Goal: Information Seeking & Learning: Learn about a topic

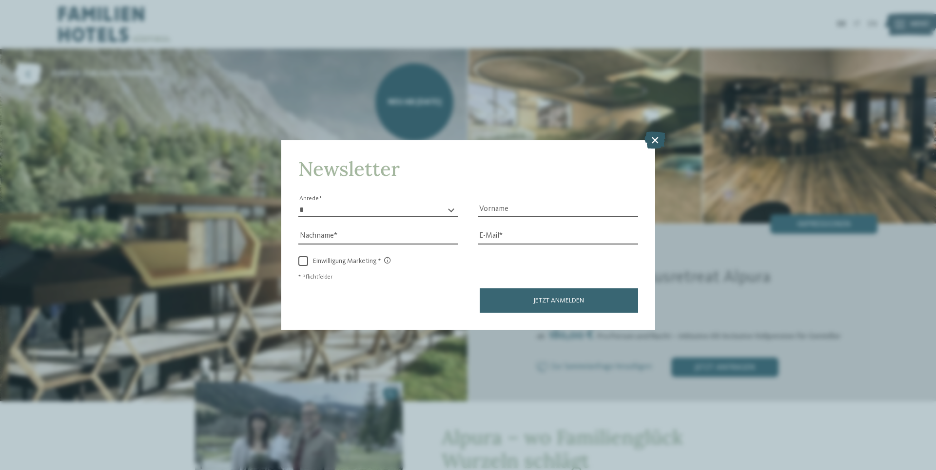
click at [653, 143] on icon at bounding box center [654, 140] width 21 height 17
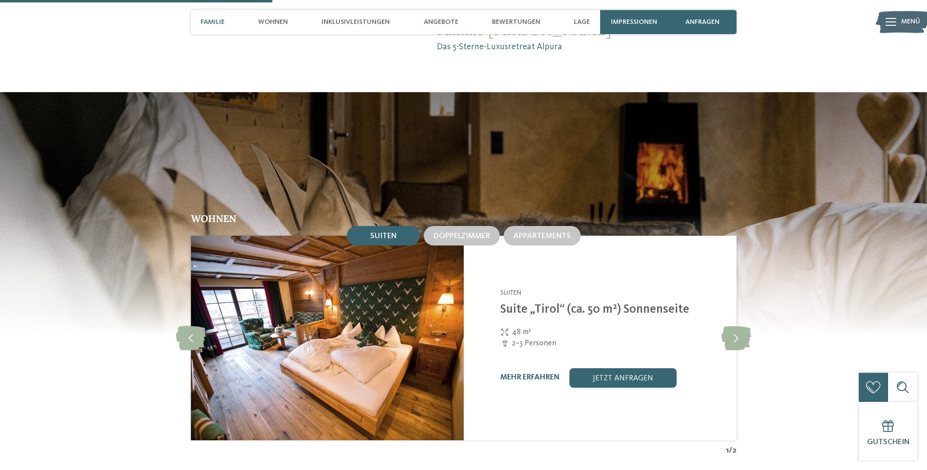
scroll to position [1243, 0]
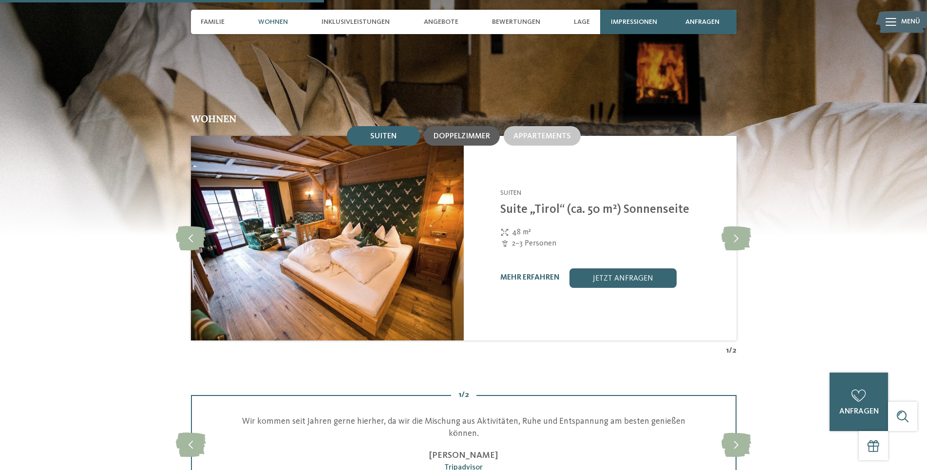
click at [479, 132] on div "Doppelzimmer" at bounding box center [462, 135] width 76 height 19
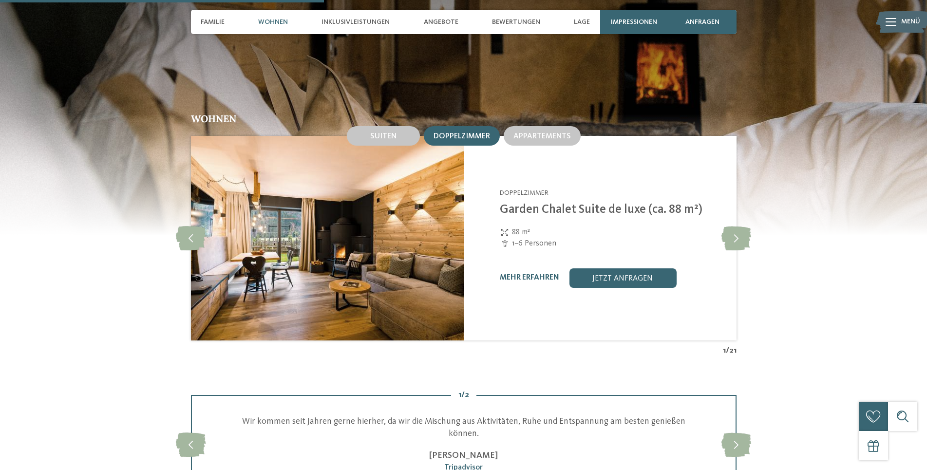
click at [452, 133] on span "Doppelzimmer" at bounding box center [462, 137] width 57 height 8
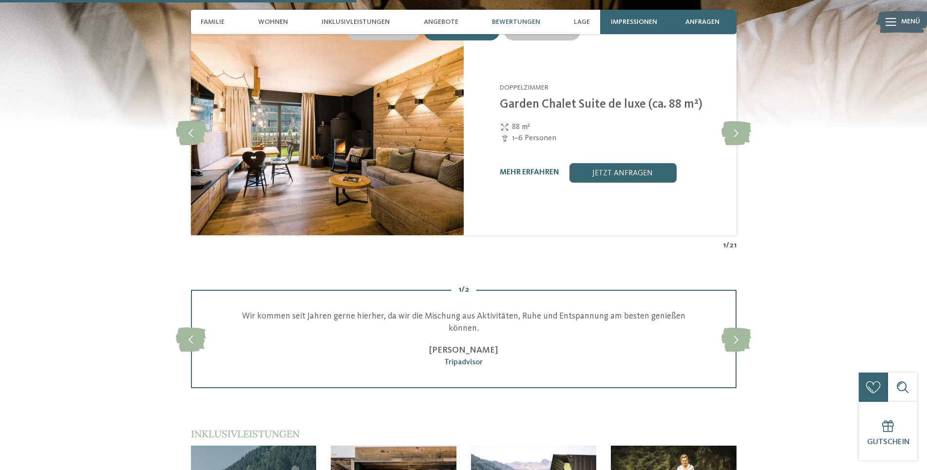
scroll to position [1342, 0]
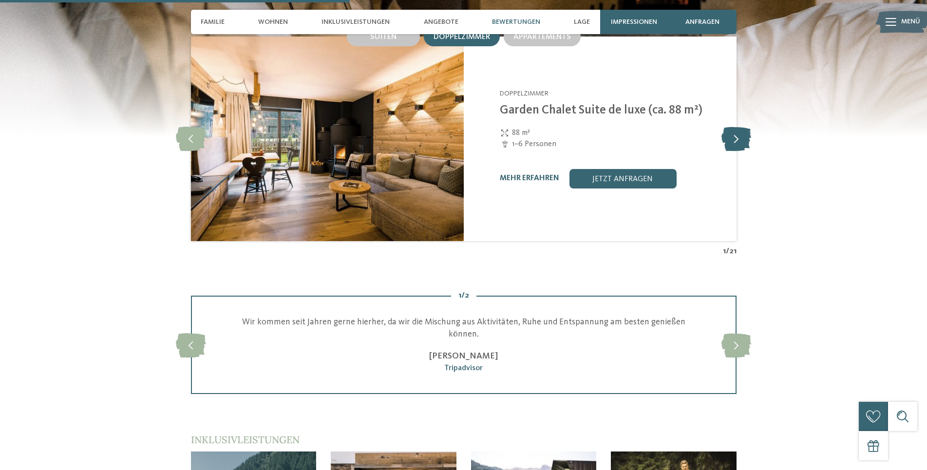
click at [735, 127] on icon at bounding box center [737, 139] width 30 height 24
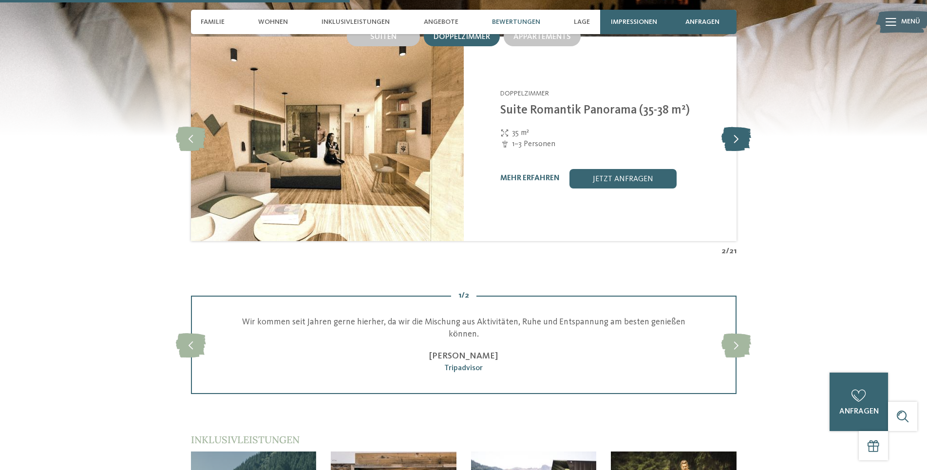
click at [735, 127] on icon at bounding box center [737, 139] width 30 height 24
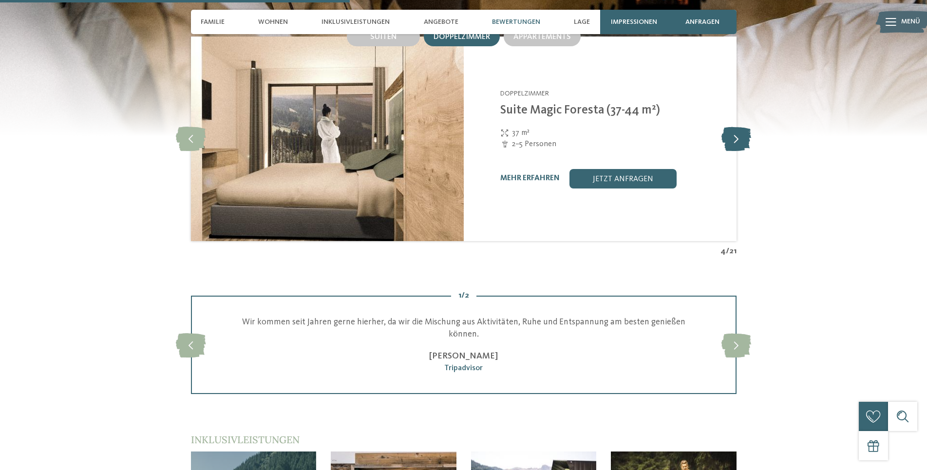
click at [735, 127] on icon at bounding box center [737, 139] width 30 height 24
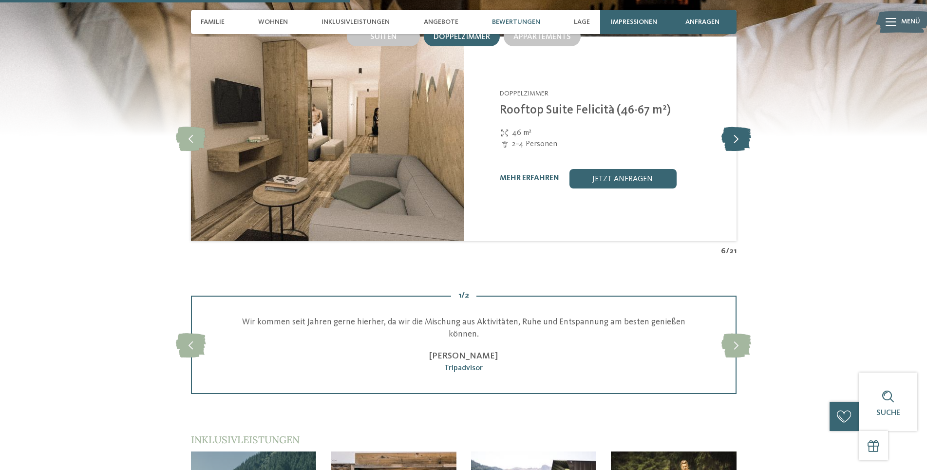
click at [735, 127] on icon at bounding box center [737, 139] width 30 height 24
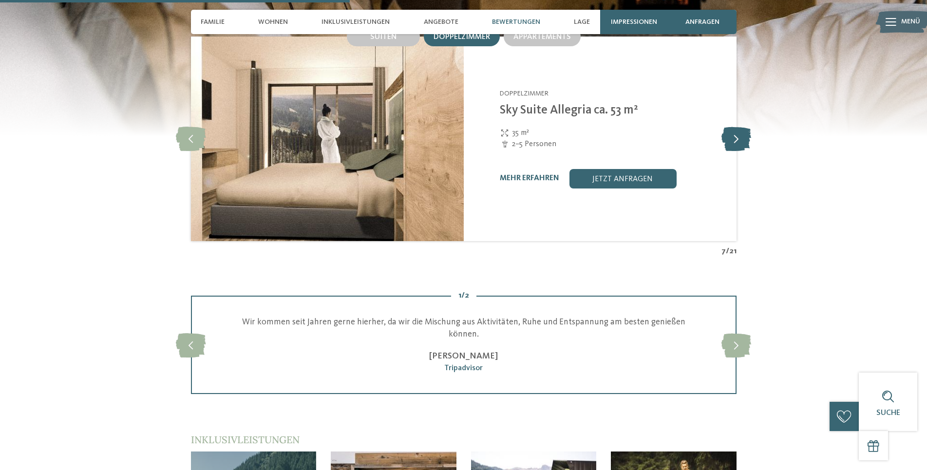
click at [735, 127] on icon at bounding box center [737, 139] width 30 height 24
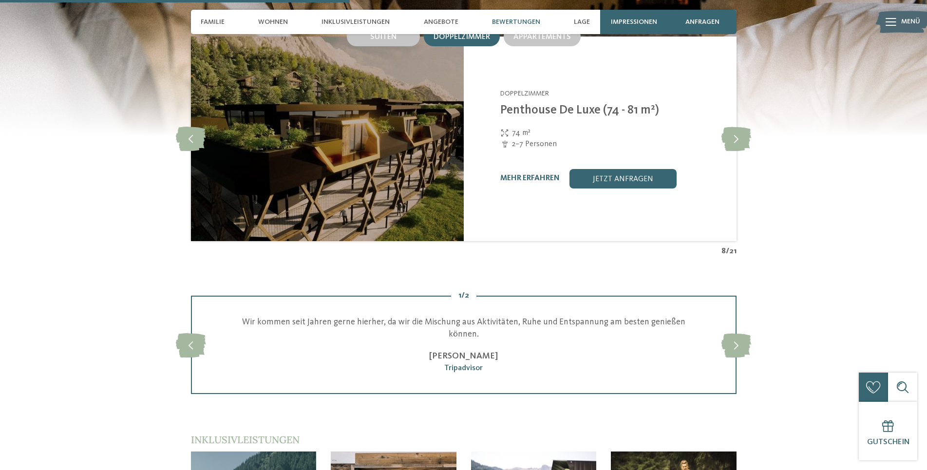
click at [530, 174] on div "mehr erfahren" at bounding box center [530, 178] width 59 height 9
click at [513, 174] on link "mehr erfahren" at bounding box center [530, 178] width 59 height 8
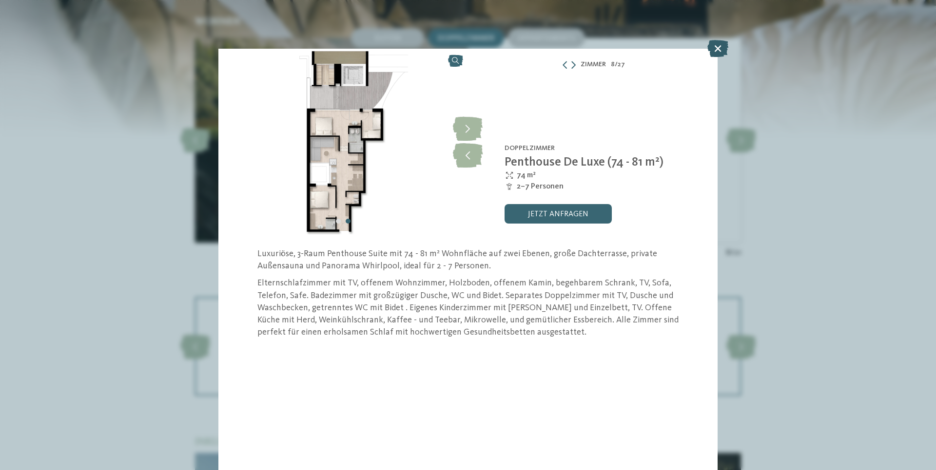
click at [720, 49] on icon at bounding box center [717, 48] width 21 height 17
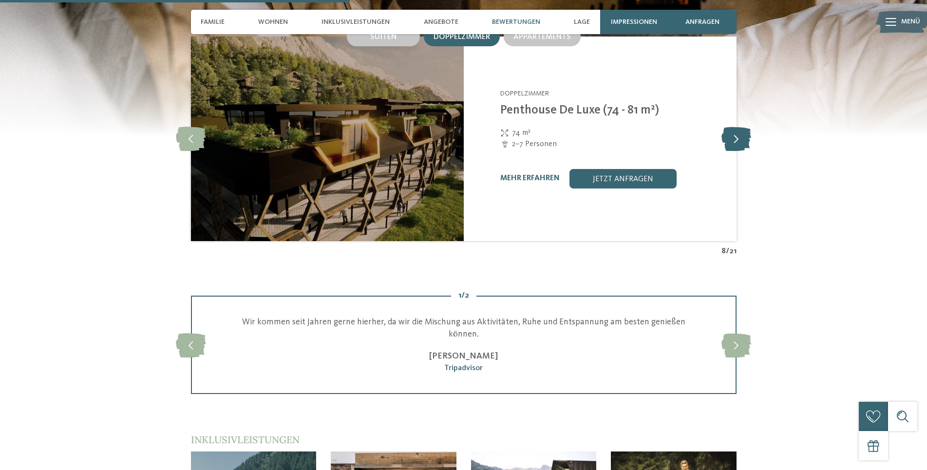
click at [744, 136] on icon at bounding box center [737, 139] width 30 height 24
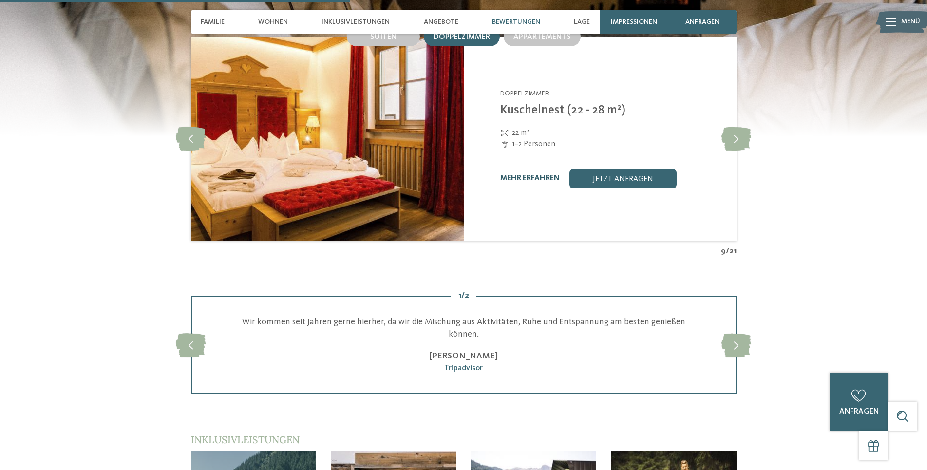
click at [503, 174] on link "mehr erfahren" at bounding box center [530, 178] width 59 height 8
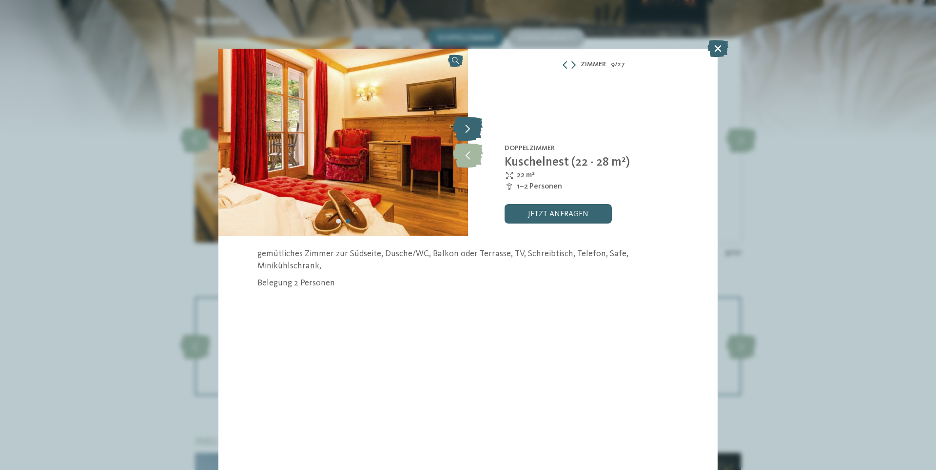
click at [466, 131] on icon at bounding box center [468, 128] width 30 height 24
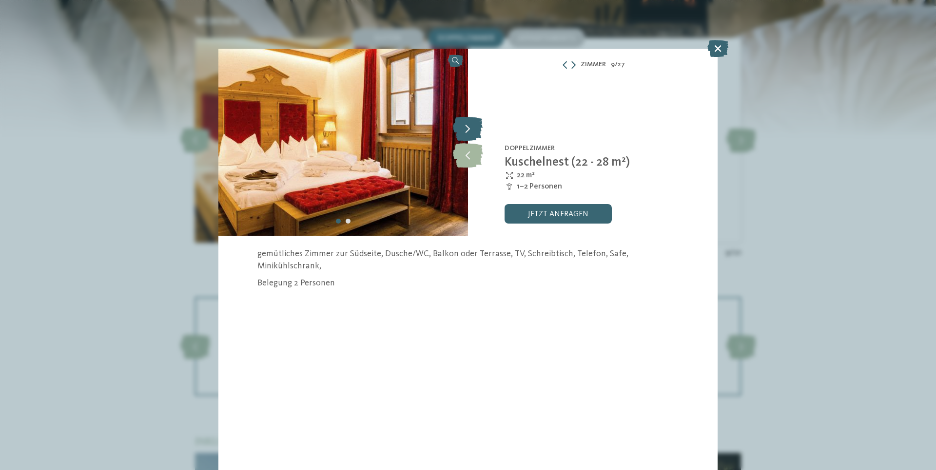
click at [466, 131] on icon at bounding box center [468, 128] width 30 height 24
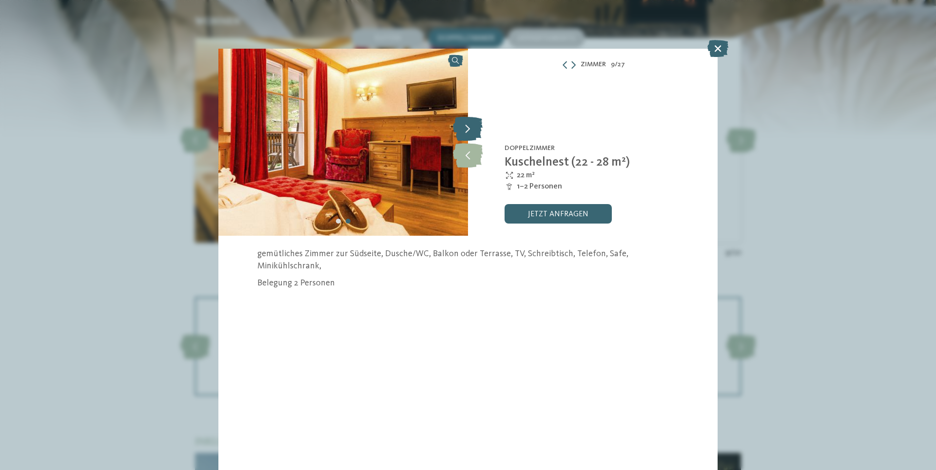
click at [466, 131] on icon at bounding box center [468, 128] width 30 height 24
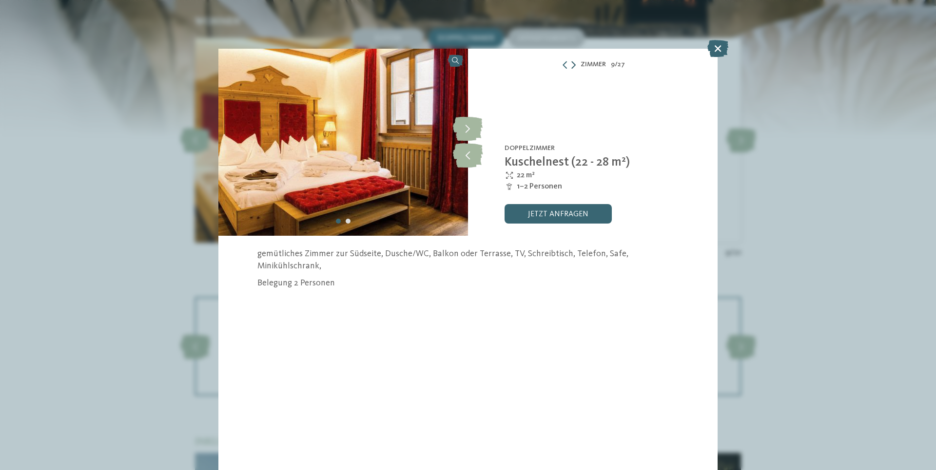
click at [575, 64] on icon at bounding box center [573, 65] width 4 height 8
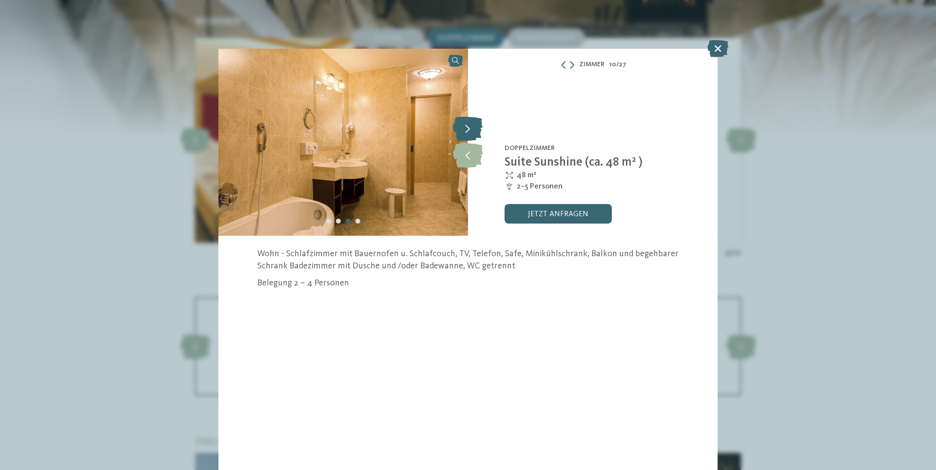
click at [473, 127] on icon at bounding box center [468, 128] width 30 height 24
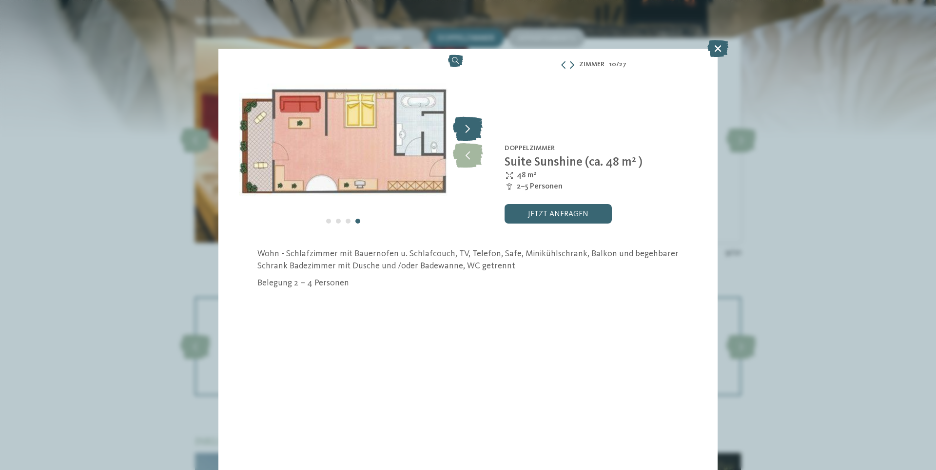
click at [473, 127] on icon at bounding box center [468, 128] width 30 height 24
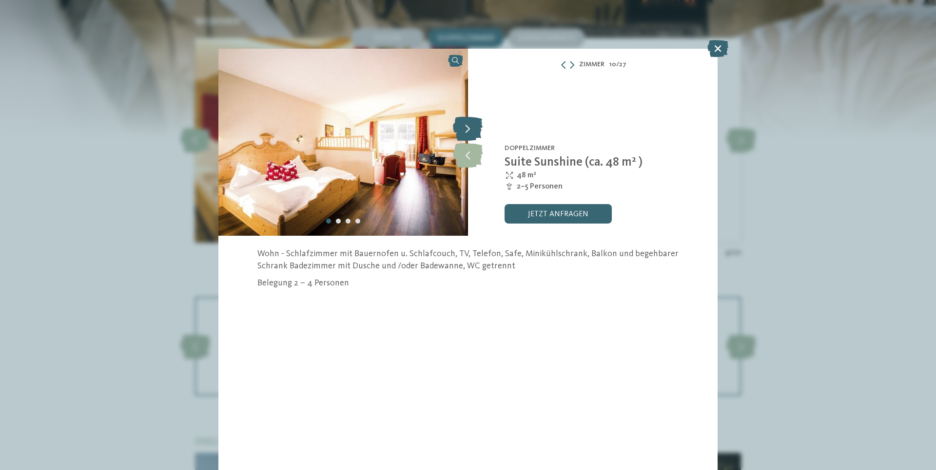
click at [473, 127] on icon at bounding box center [468, 128] width 30 height 24
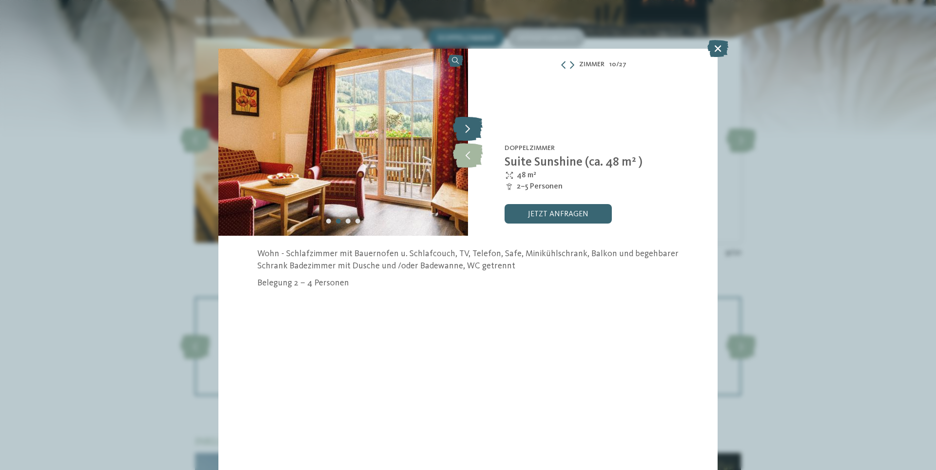
click at [473, 127] on icon at bounding box center [468, 128] width 30 height 24
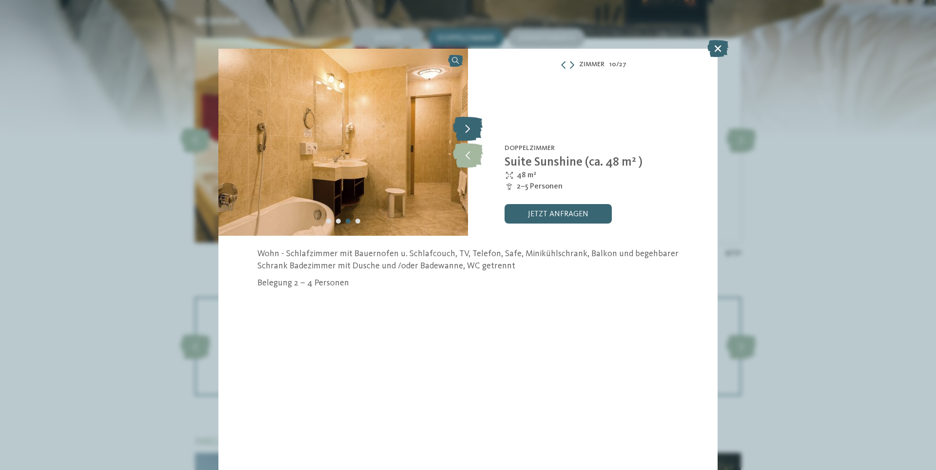
click at [473, 127] on icon at bounding box center [468, 128] width 30 height 24
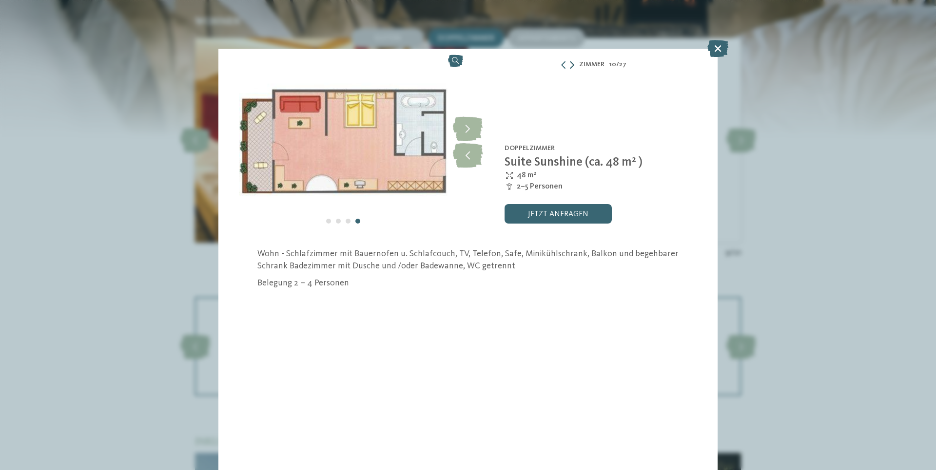
click at [574, 65] on icon at bounding box center [572, 65] width 4 height 8
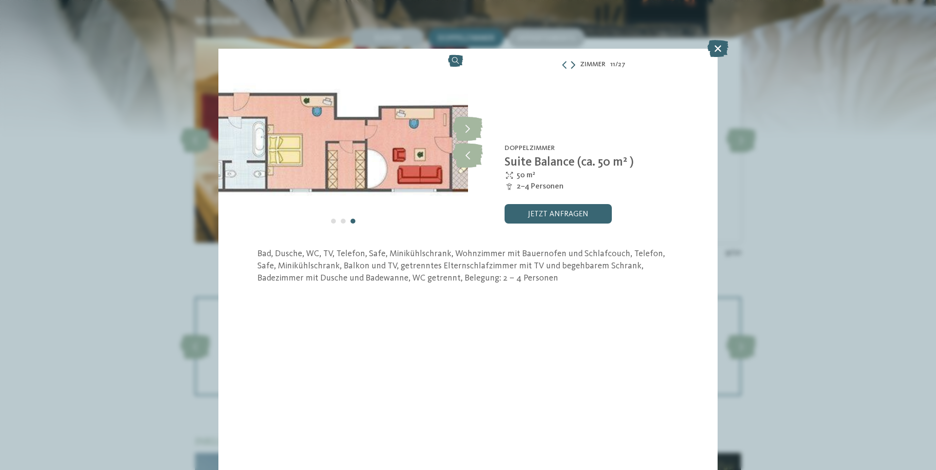
click at [574, 65] on icon at bounding box center [573, 65] width 4 height 8
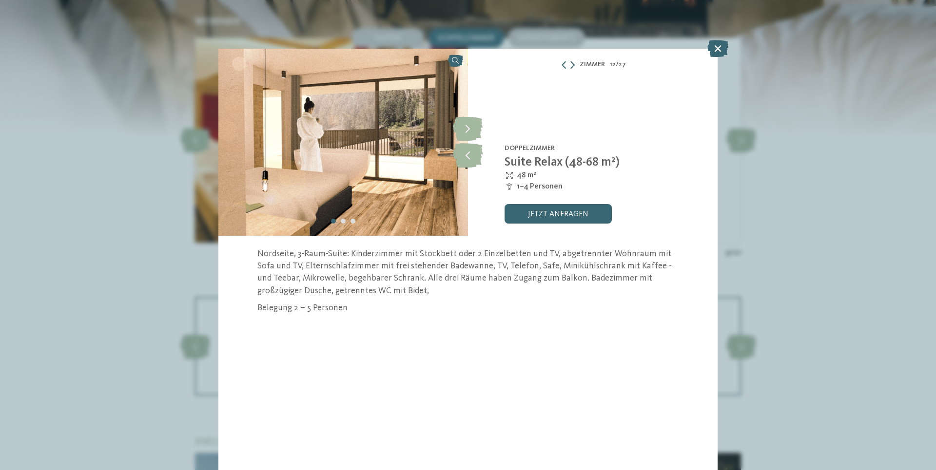
click at [574, 65] on icon at bounding box center [572, 65] width 4 height 8
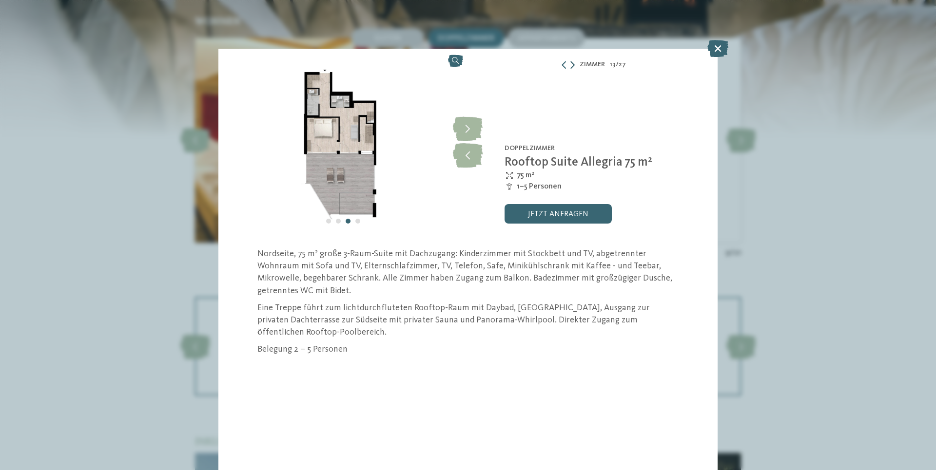
click at [574, 65] on icon at bounding box center [572, 65] width 4 height 8
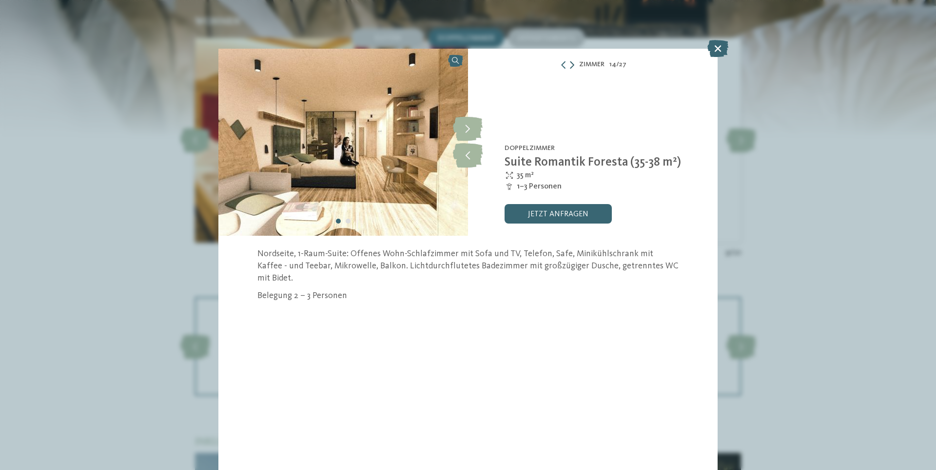
click at [574, 65] on icon at bounding box center [572, 65] width 4 height 8
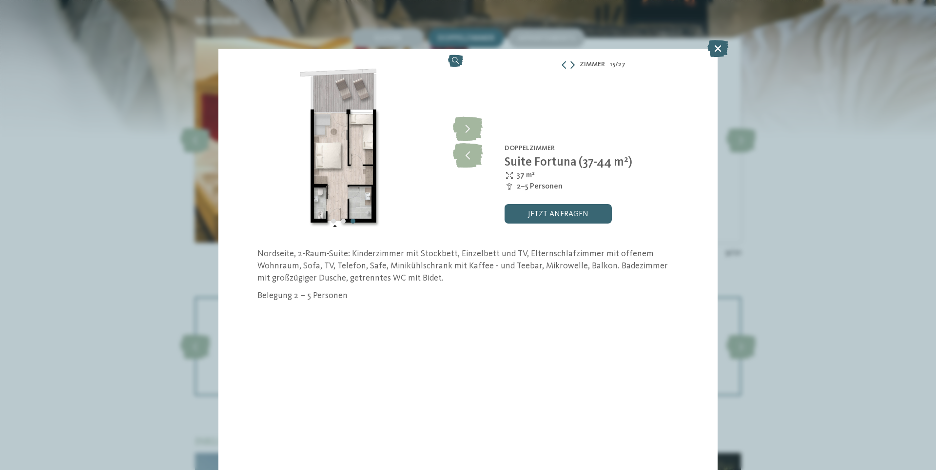
click at [574, 65] on icon at bounding box center [572, 65] width 4 height 8
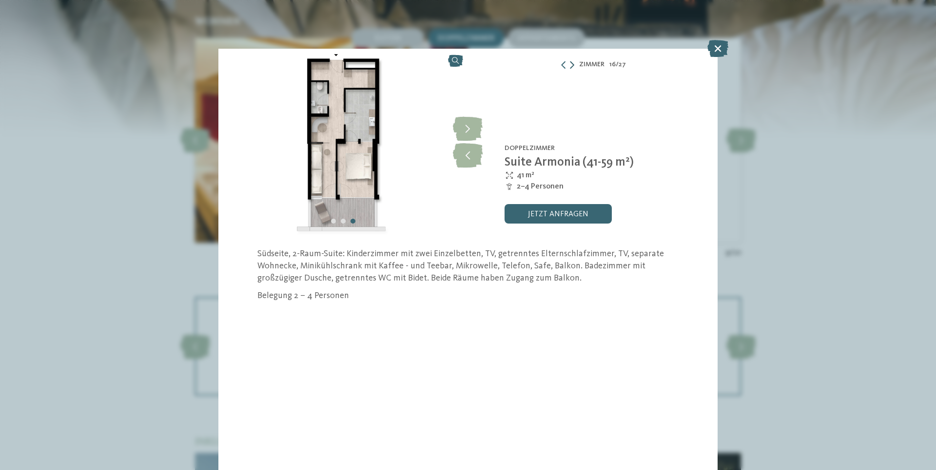
click at [574, 65] on icon at bounding box center [572, 65] width 4 height 8
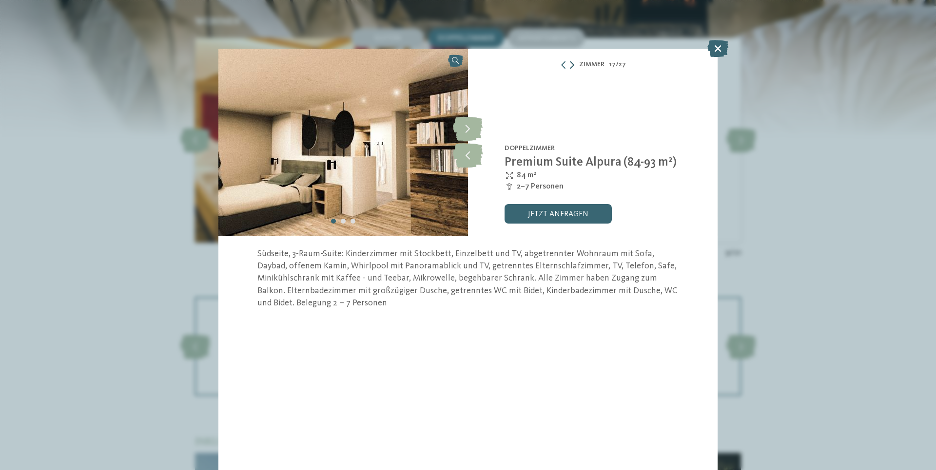
click at [574, 65] on icon at bounding box center [572, 65] width 4 height 8
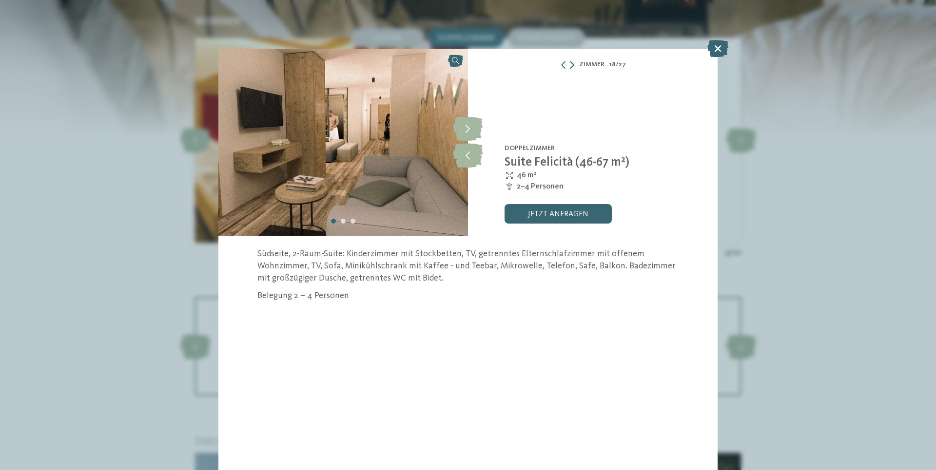
click at [574, 65] on icon at bounding box center [572, 65] width 4 height 8
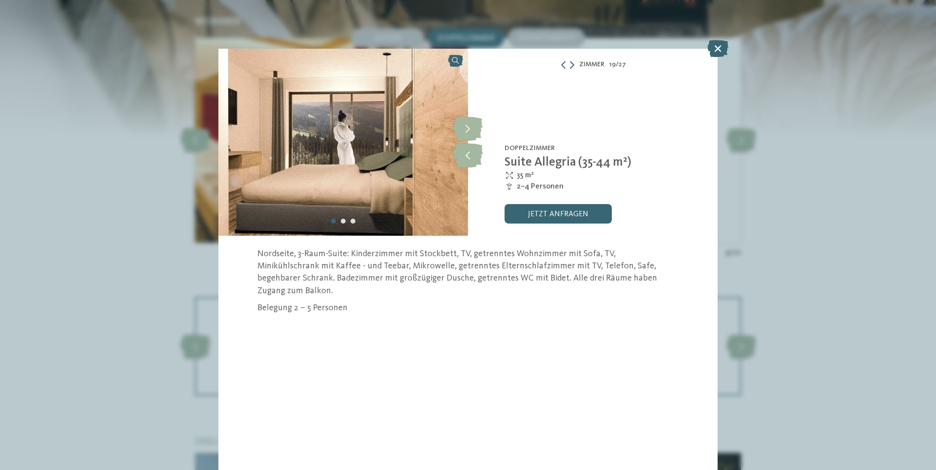
click at [574, 65] on icon at bounding box center [572, 65] width 4 height 8
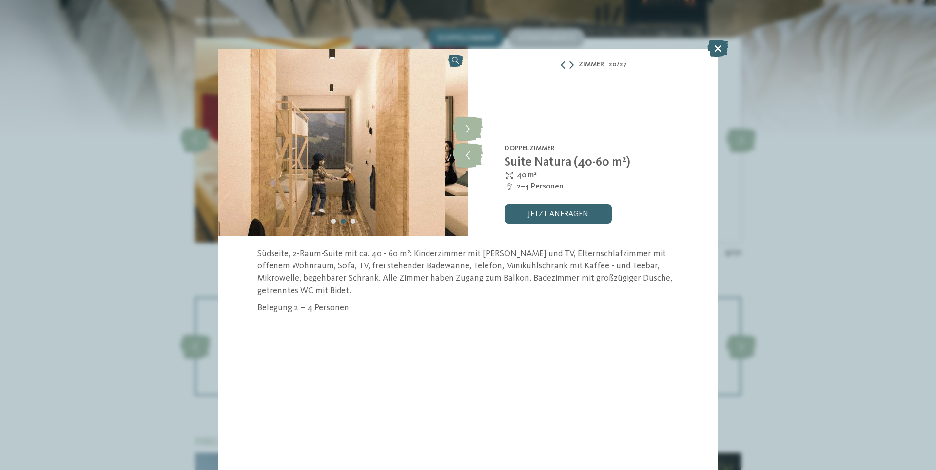
click at [574, 65] on div "Zimmer 20 / 27" at bounding box center [593, 64] width 250 height 12
click at [717, 52] on icon at bounding box center [717, 48] width 21 height 17
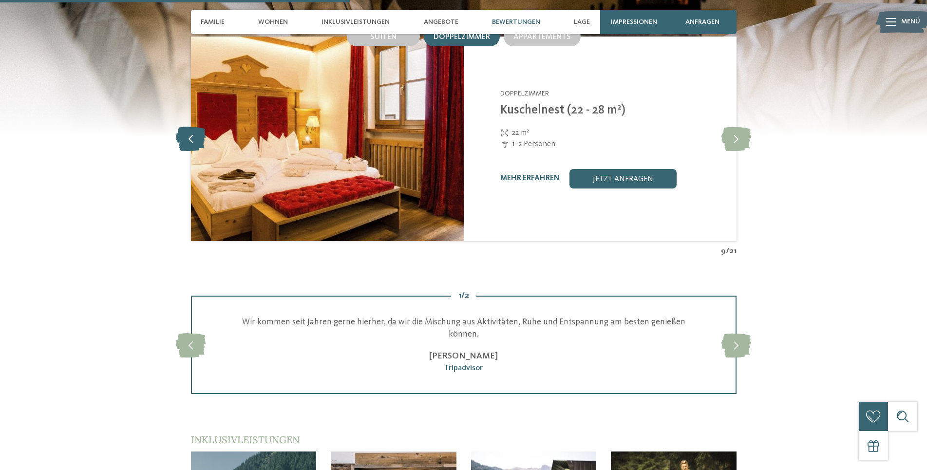
click at [186, 127] on icon at bounding box center [191, 139] width 30 height 24
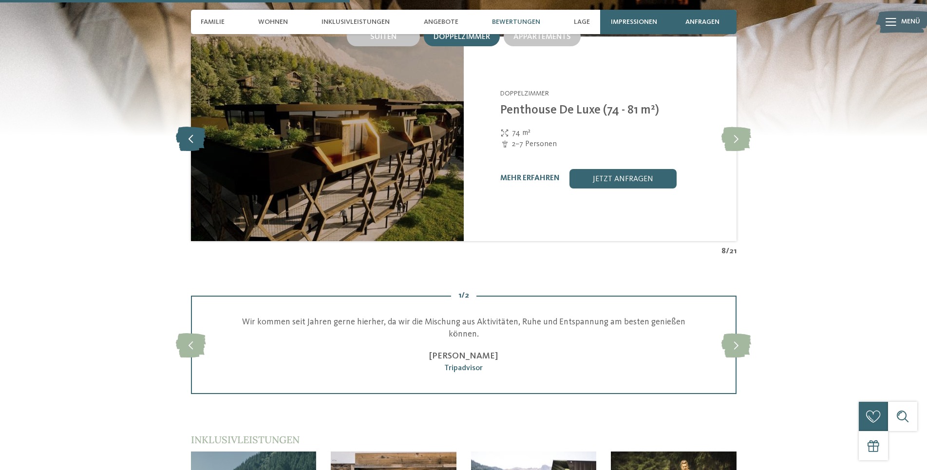
click at [186, 127] on icon at bounding box center [191, 139] width 30 height 24
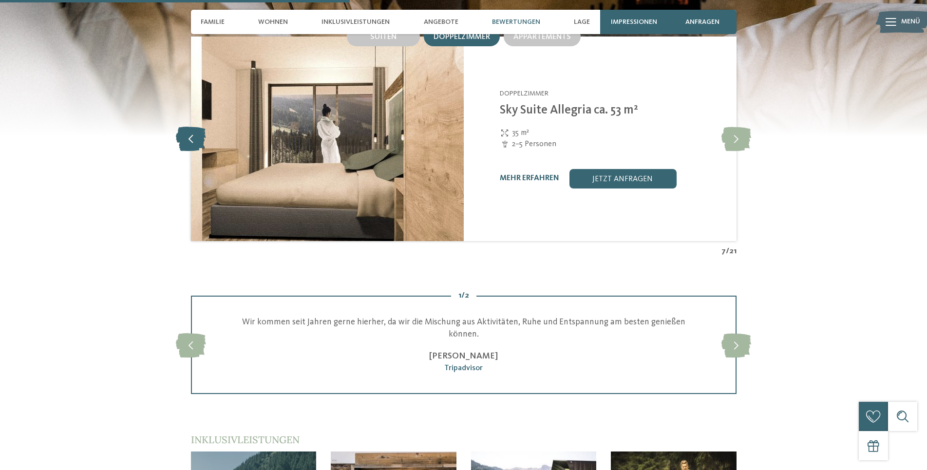
click at [186, 127] on icon at bounding box center [191, 139] width 30 height 24
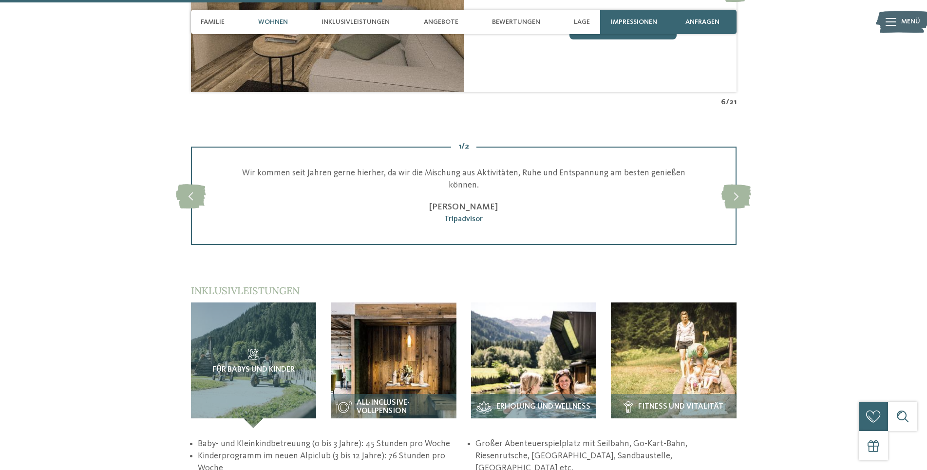
scroll to position [1342, 0]
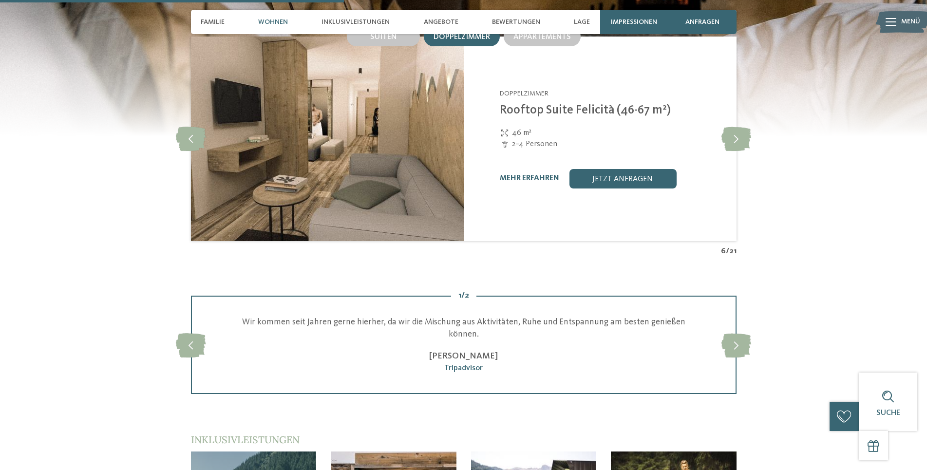
click at [282, 23] on span "Wohnen" at bounding box center [273, 22] width 30 height 8
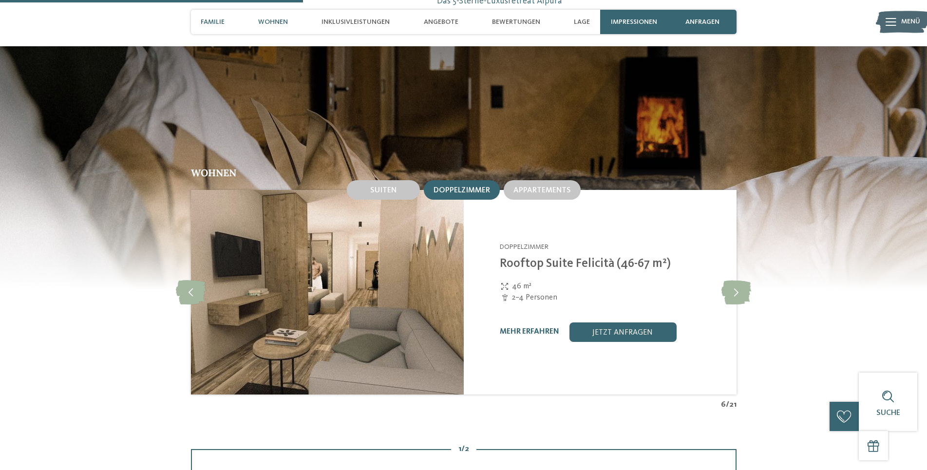
scroll to position [1172, 0]
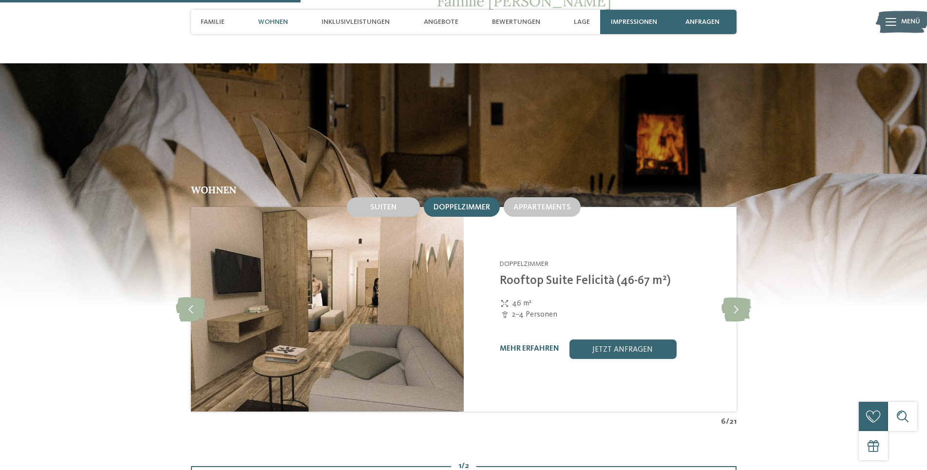
click at [461, 204] on span "Doppelzimmer" at bounding box center [462, 208] width 57 height 8
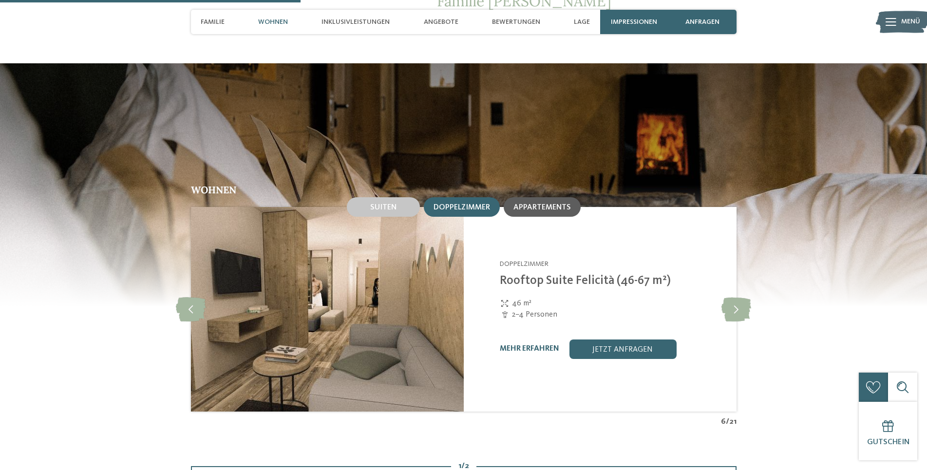
click at [527, 204] on span "Appartements" at bounding box center [543, 208] width 58 height 8
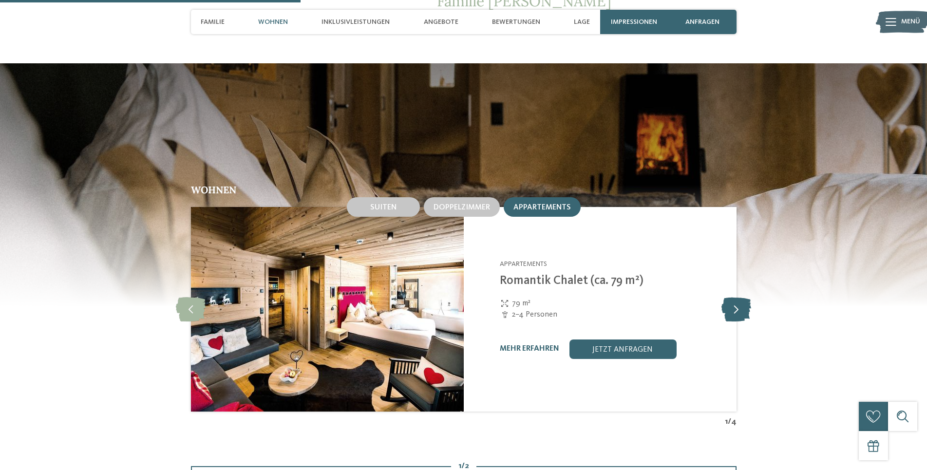
click at [744, 299] on icon at bounding box center [737, 309] width 30 height 24
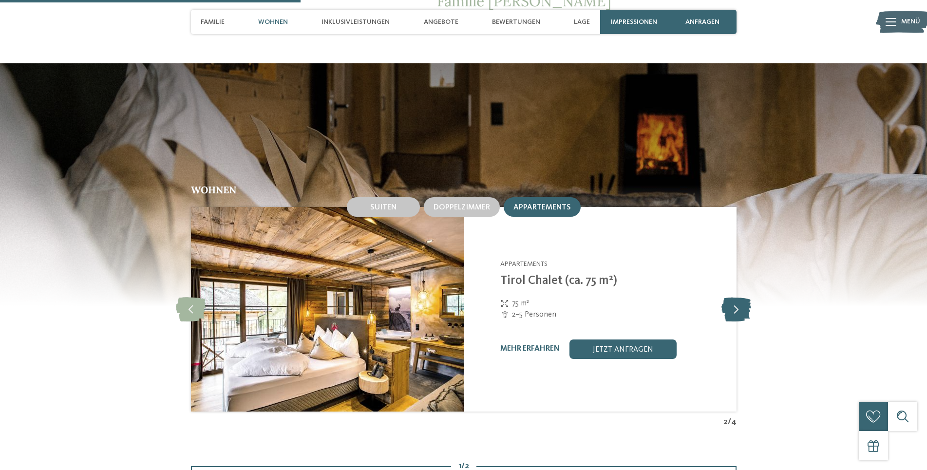
click at [744, 299] on icon at bounding box center [737, 309] width 30 height 24
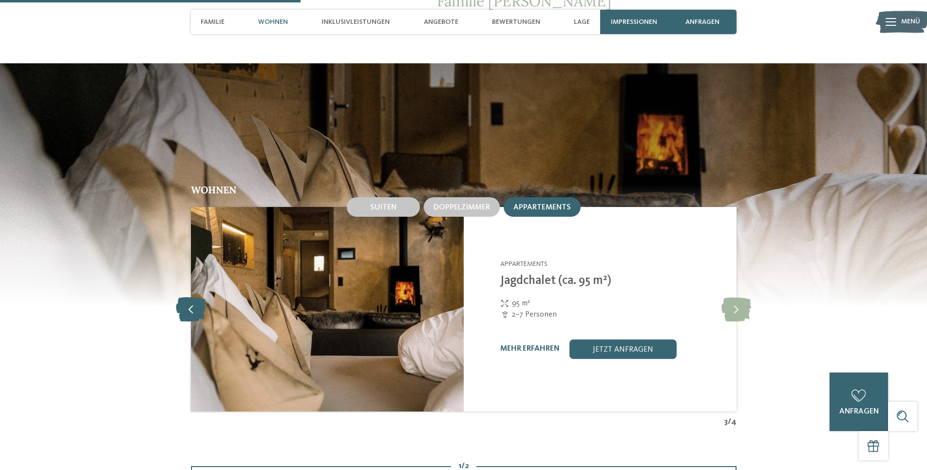
click at [190, 302] on icon at bounding box center [191, 309] width 30 height 24
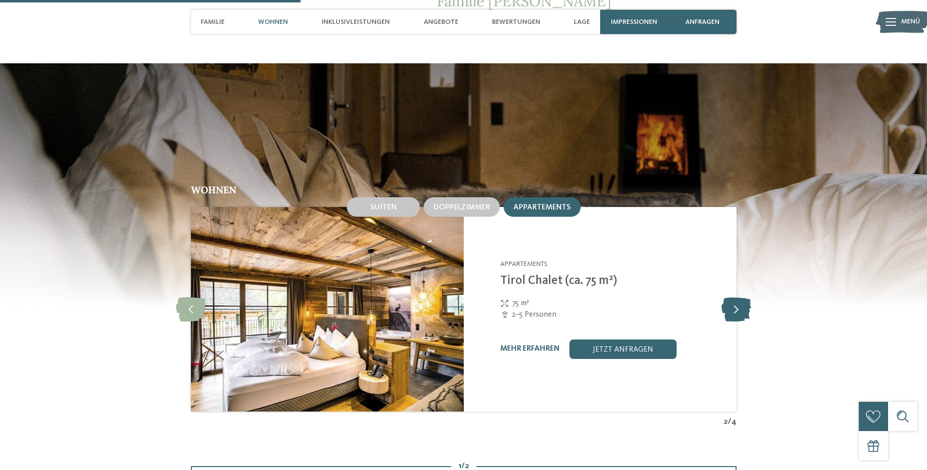
click at [736, 303] on icon at bounding box center [737, 309] width 30 height 24
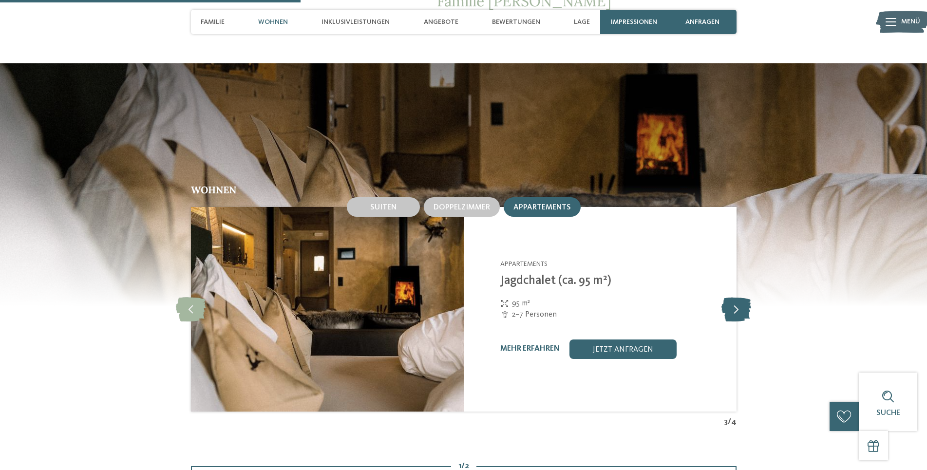
click at [736, 303] on icon at bounding box center [737, 309] width 30 height 24
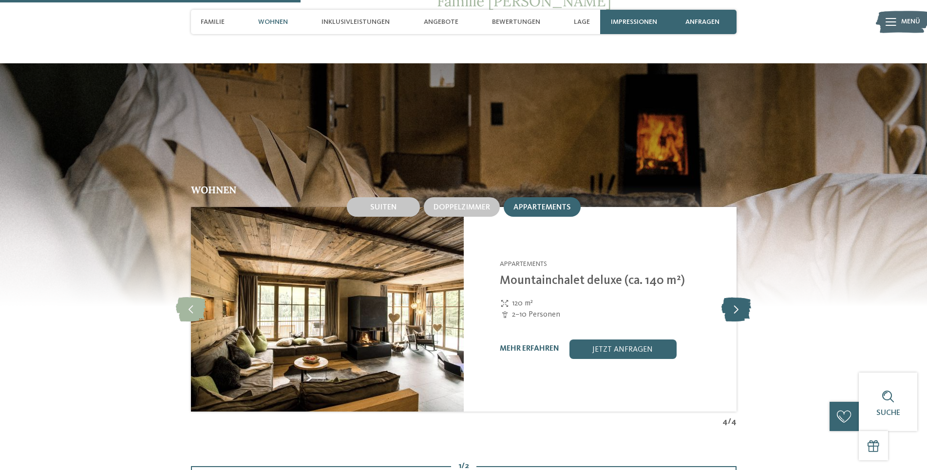
click at [736, 303] on icon at bounding box center [737, 309] width 30 height 24
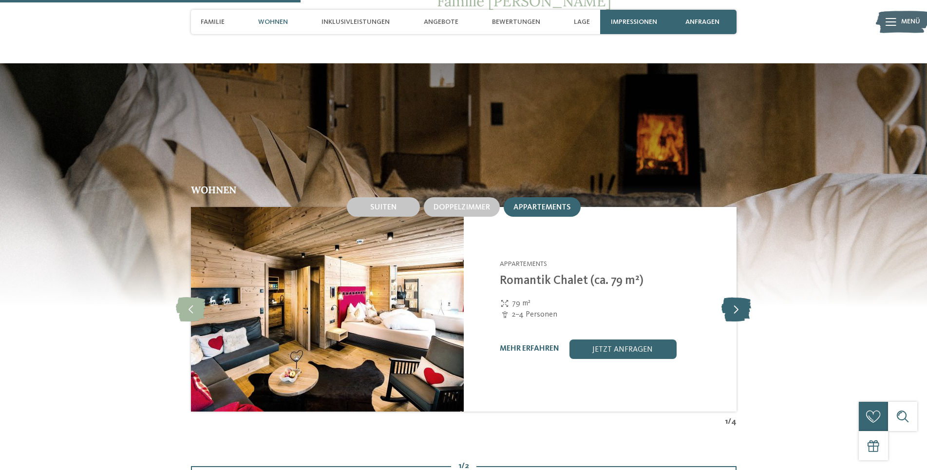
click at [736, 303] on icon at bounding box center [737, 309] width 30 height 24
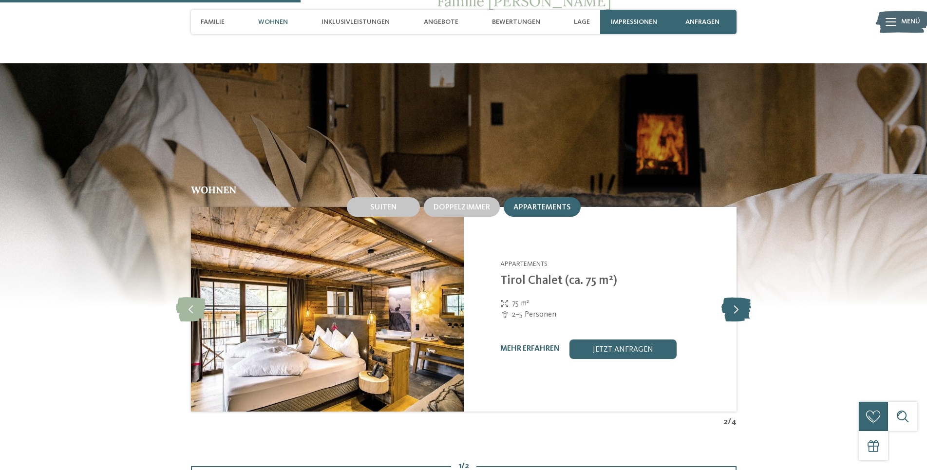
click at [736, 303] on icon at bounding box center [737, 309] width 30 height 24
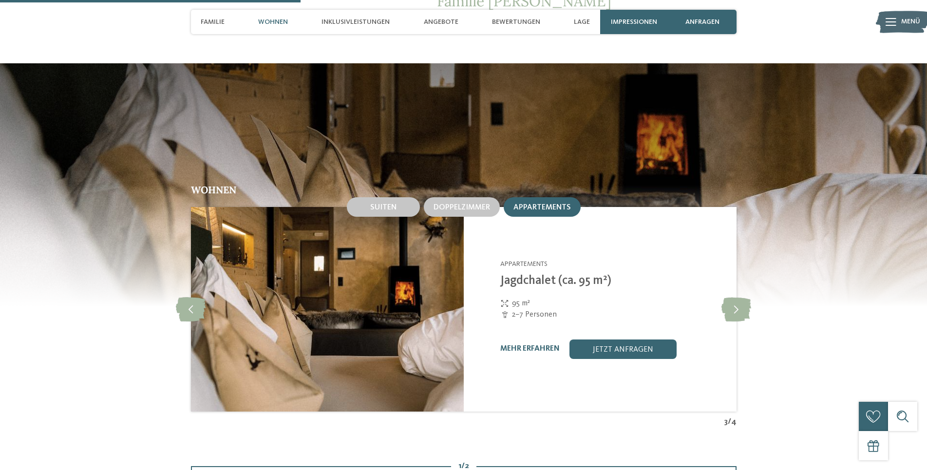
click at [514, 197] on div "Appartements" at bounding box center [542, 206] width 77 height 19
click at [529, 204] on span "Appartements" at bounding box center [543, 208] width 58 height 8
click at [731, 297] on icon at bounding box center [737, 309] width 30 height 24
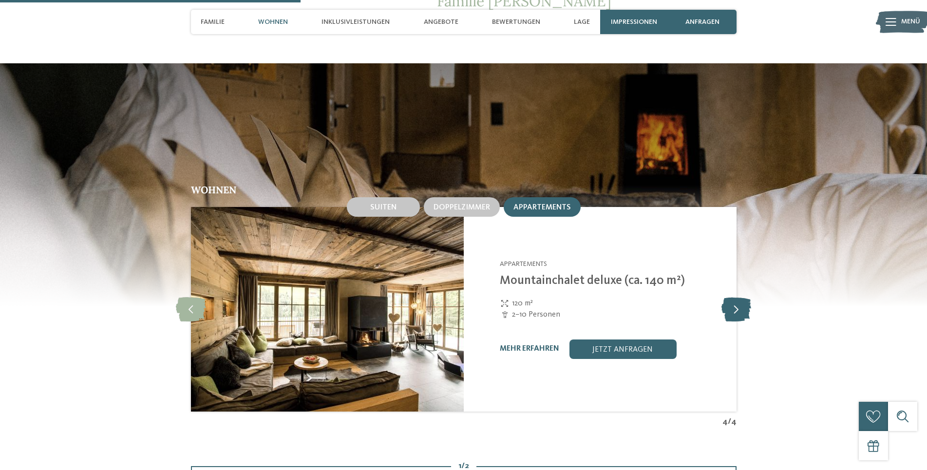
click at [731, 297] on icon at bounding box center [737, 309] width 30 height 24
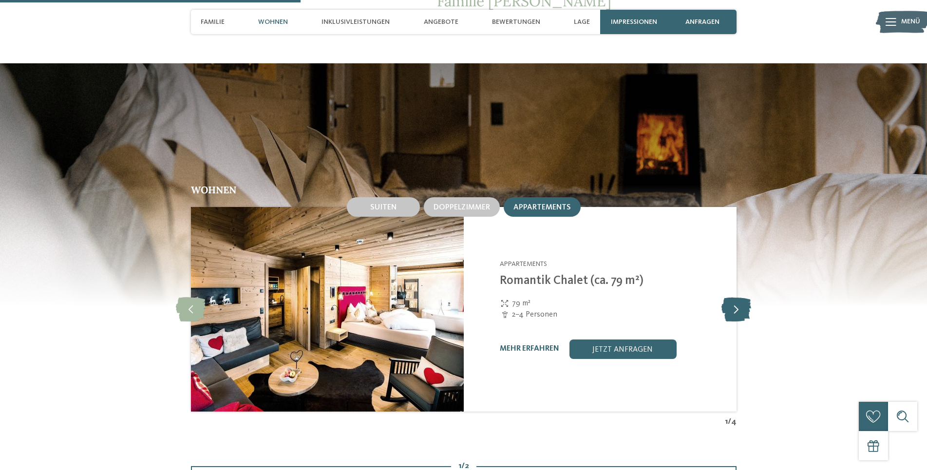
click at [731, 297] on icon at bounding box center [737, 309] width 30 height 24
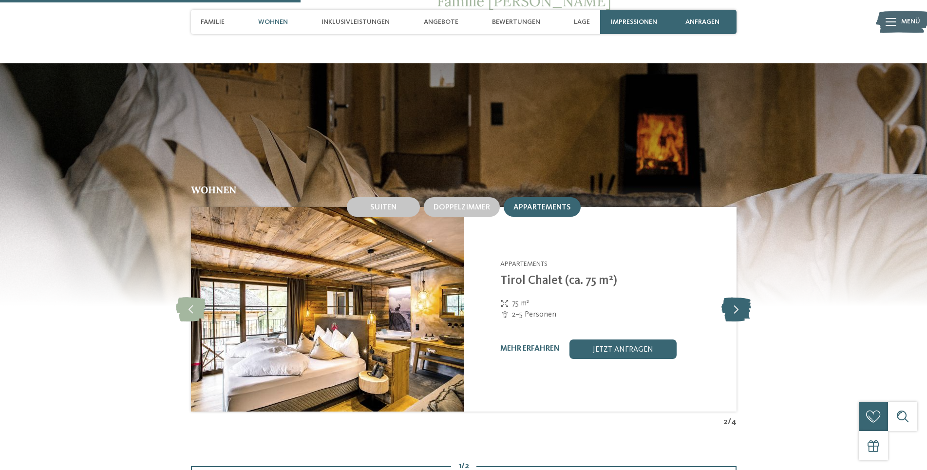
click at [731, 297] on icon at bounding box center [737, 309] width 30 height 24
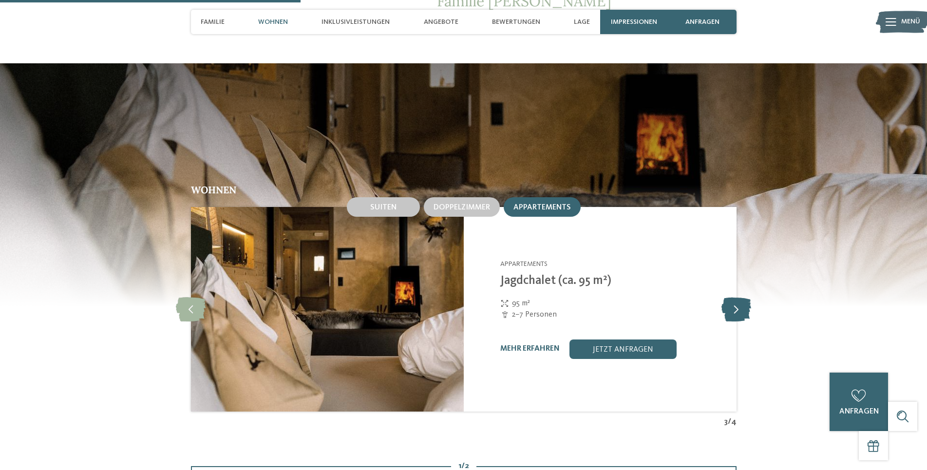
click at [731, 297] on icon at bounding box center [737, 309] width 30 height 24
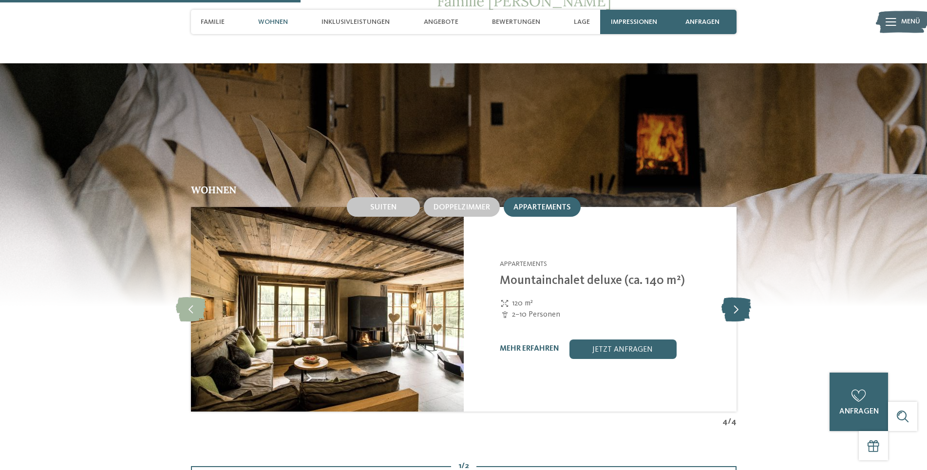
click at [731, 297] on icon at bounding box center [737, 309] width 30 height 24
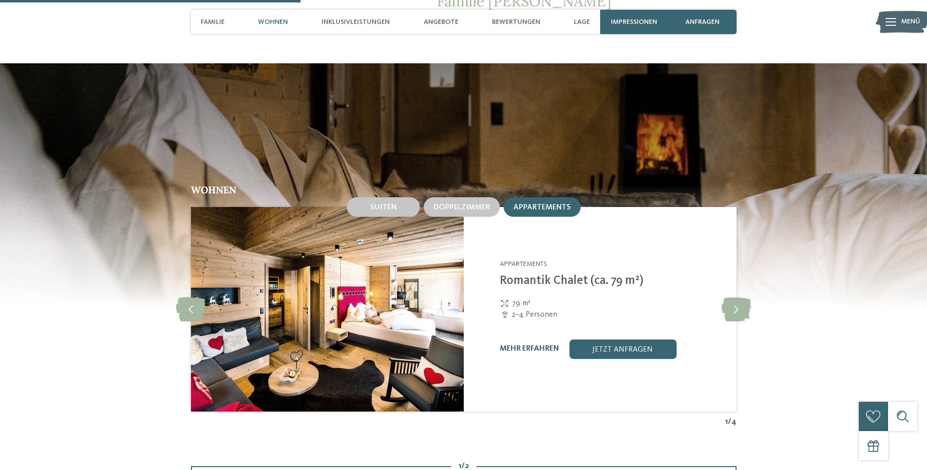
click at [535, 197] on div "Appartements" at bounding box center [542, 206] width 77 height 19
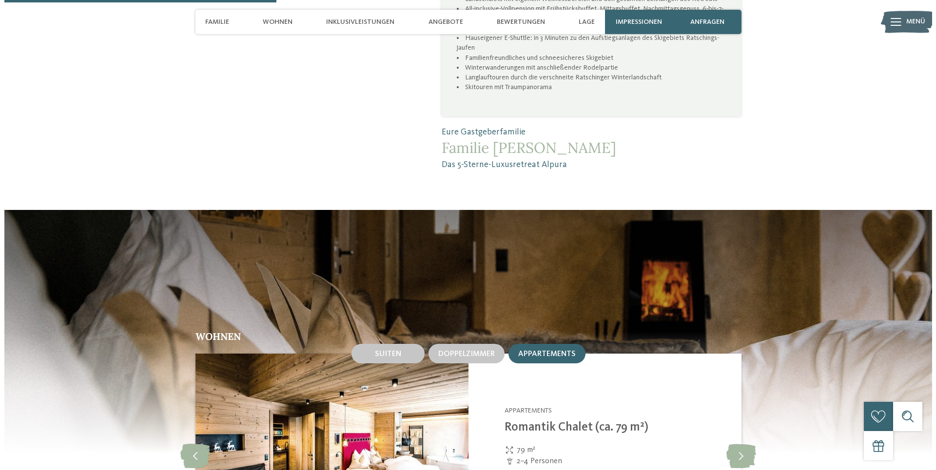
scroll to position [1022, 0]
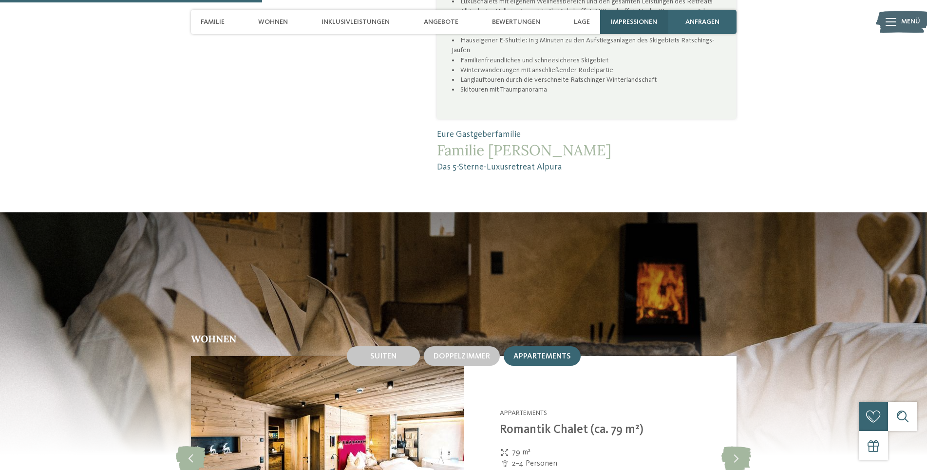
click at [621, 22] on span "Impressionen" at bounding box center [634, 22] width 46 height 8
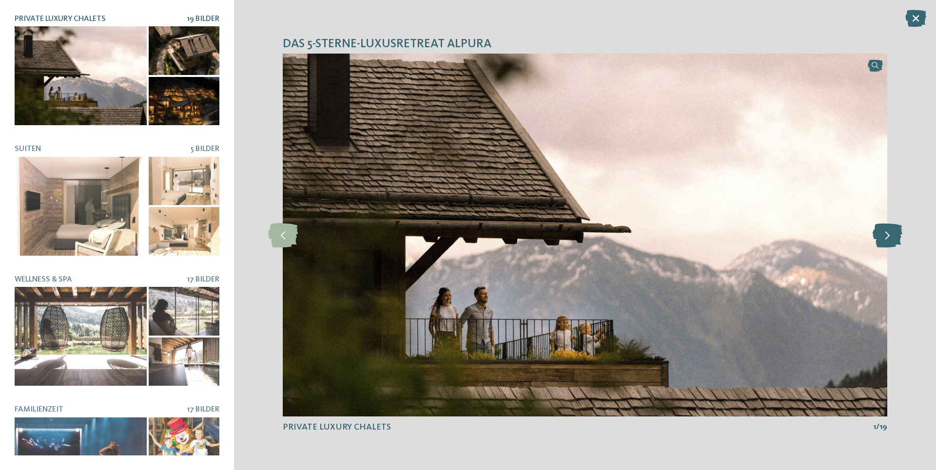
click at [888, 237] on icon at bounding box center [887, 235] width 30 height 24
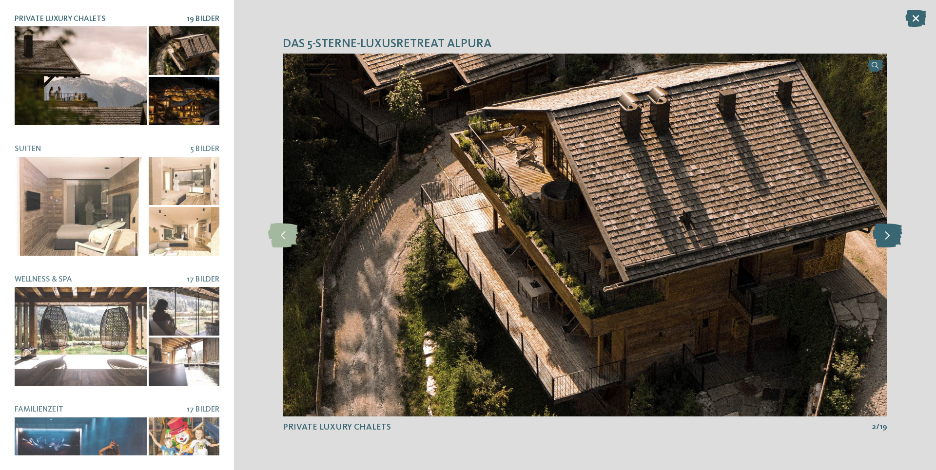
click at [888, 237] on icon at bounding box center [887, 235] width 30 height 24
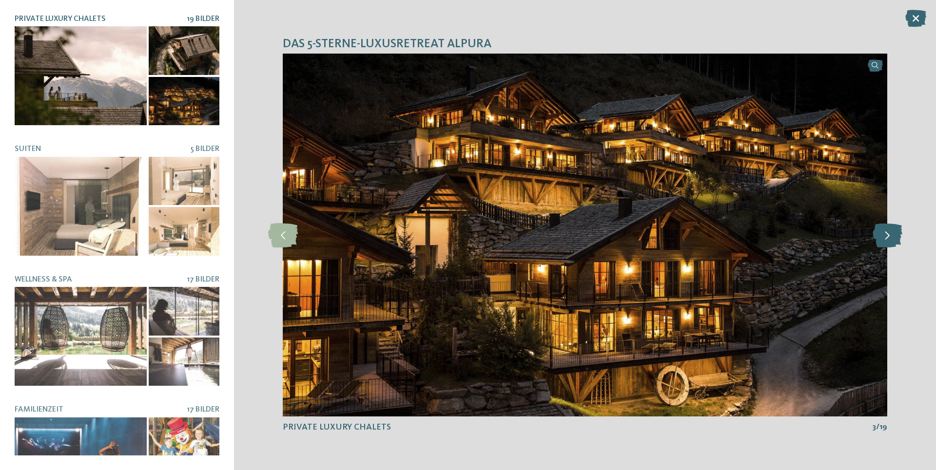
click at [888, 237] on icon at bounding box center [887, 235] width 30 height 24
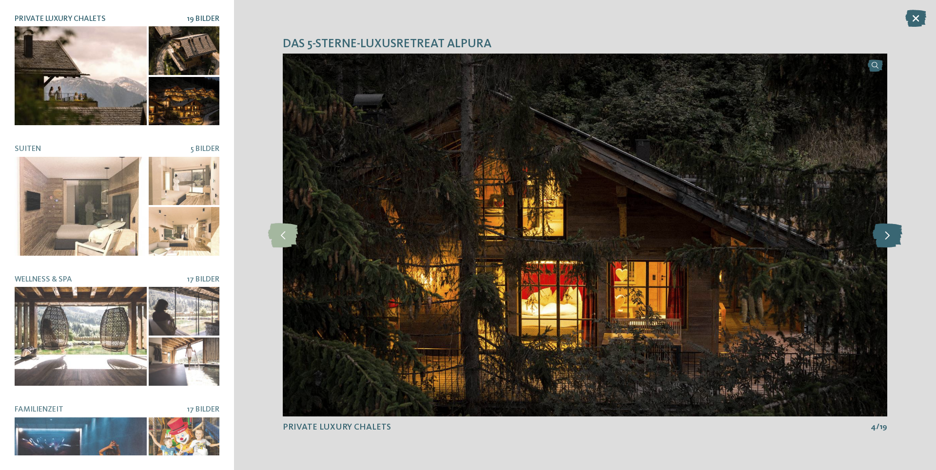
click at [888, 237] on icon at bounding box center [887, 235] width 30 height 24
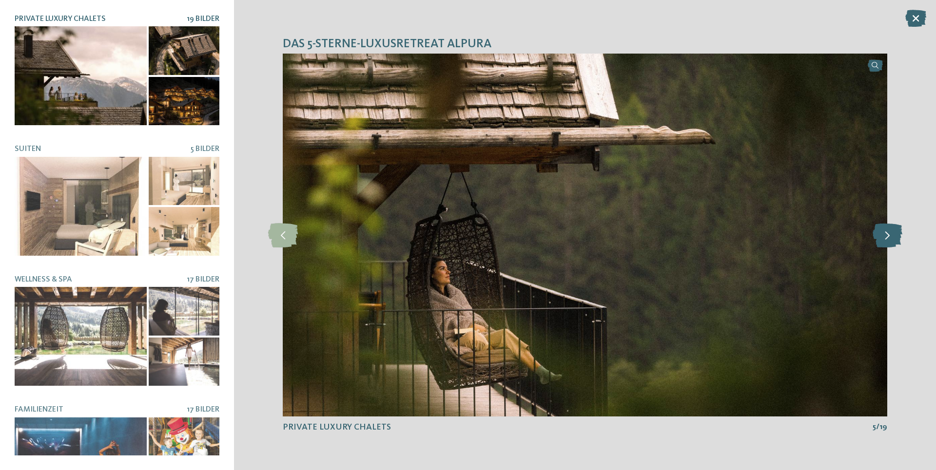
click at [888, 237] on icon at bounding box center [887, 235] width 30 height 24
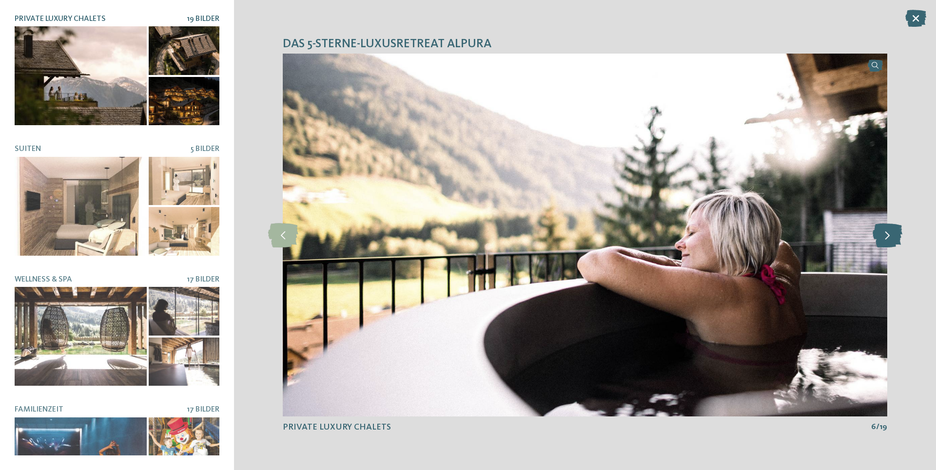
click at [888, 237] on icon at bounding box center [887, 235] width 30 height 24
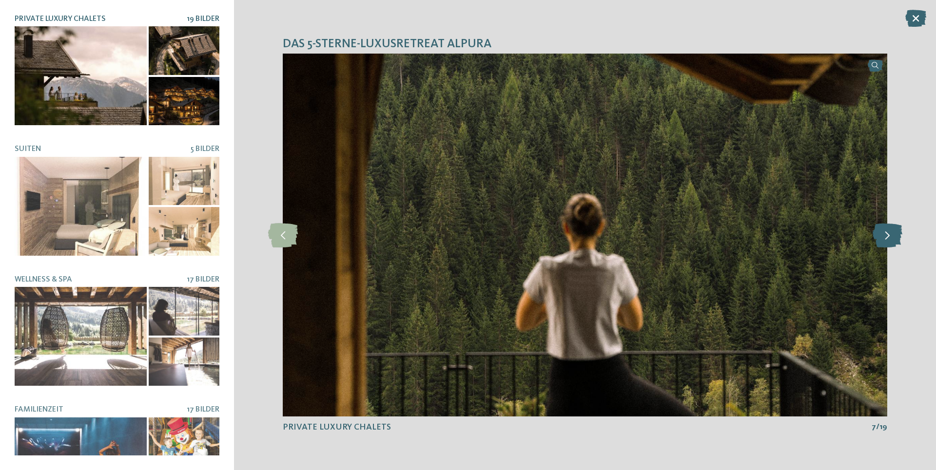
click at [888, 237] on icon at bounding box center [887, 235] width 30 height 24
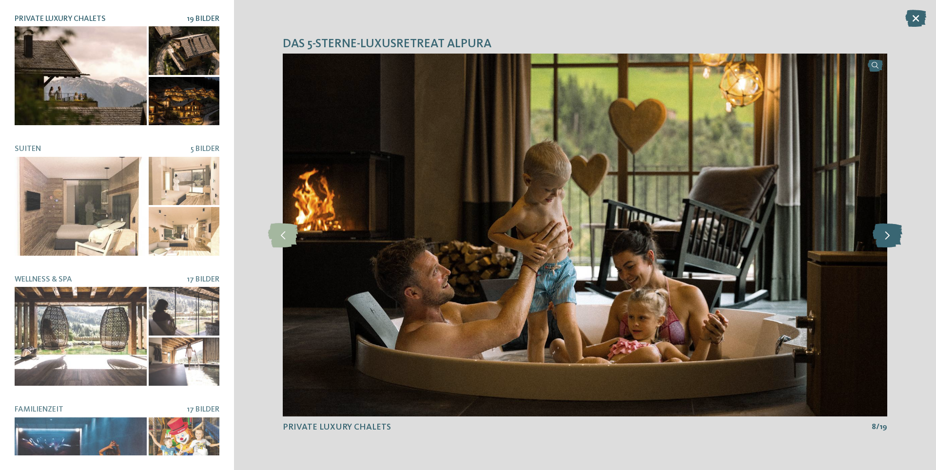
click at [888, 237] on icon at bounding box center [887, 235] width 30 height 24
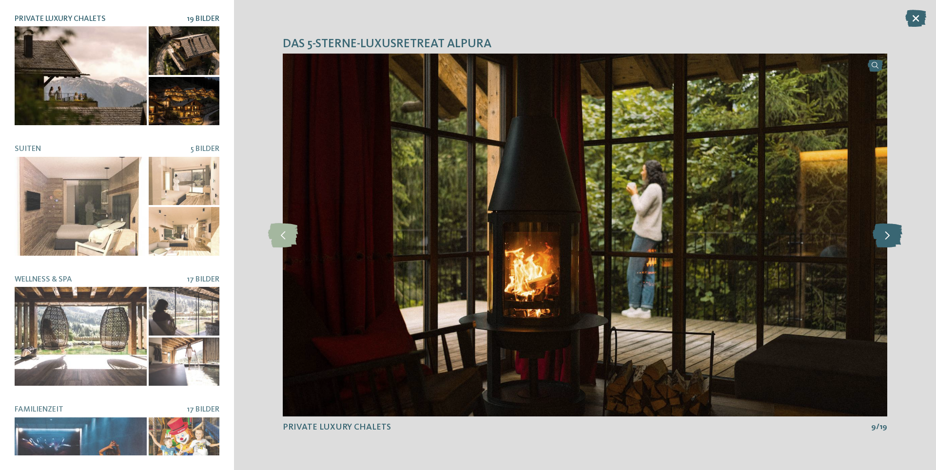
click at [888, 237] on icon at bounding box center [887, 235] width 30 height 24
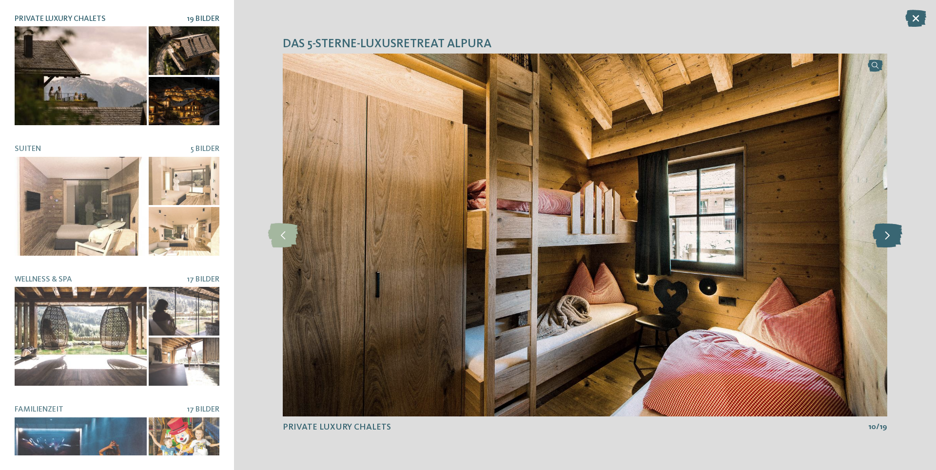
click at [887, 233] on icon at bounding box center [887, 235] width 30 height 24
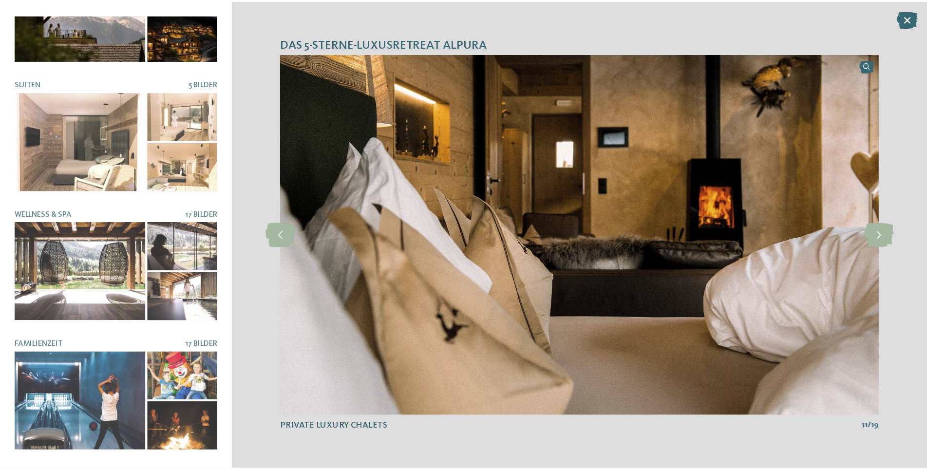
scroll to position [0, 0]
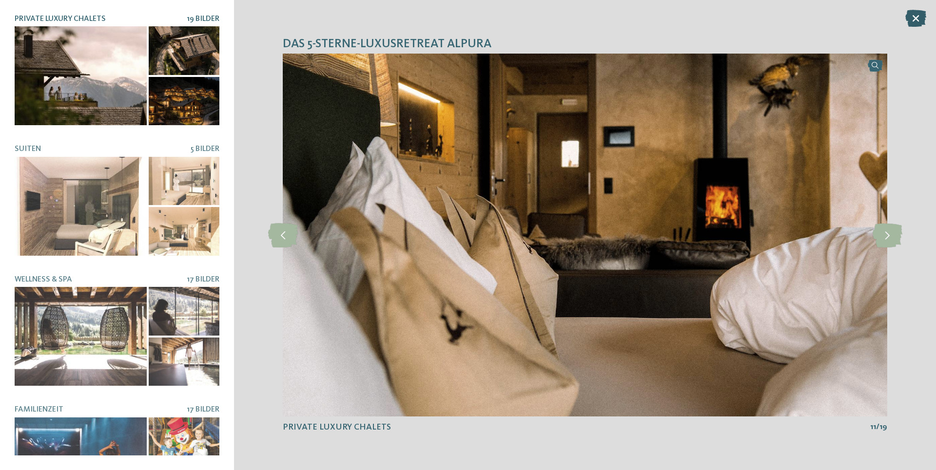
click at [911, 20] on icon at bounding box center [915, 18] width 21 height 17
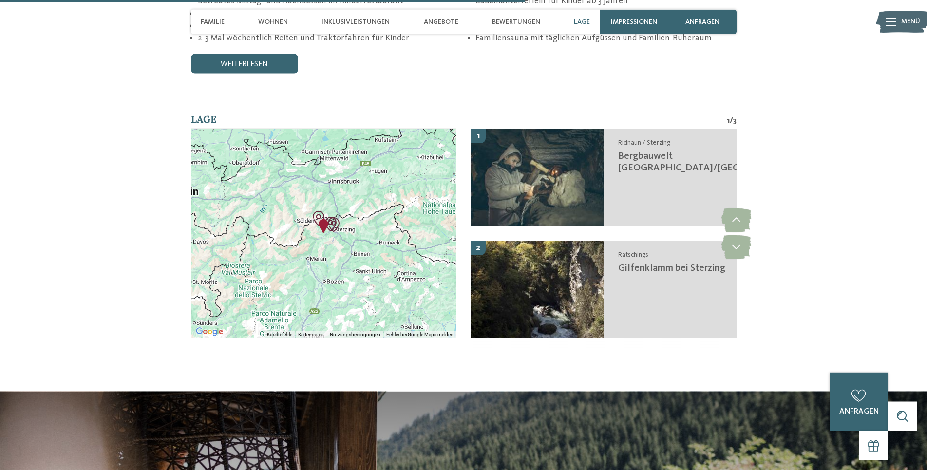
scroll to position [2066, 0]
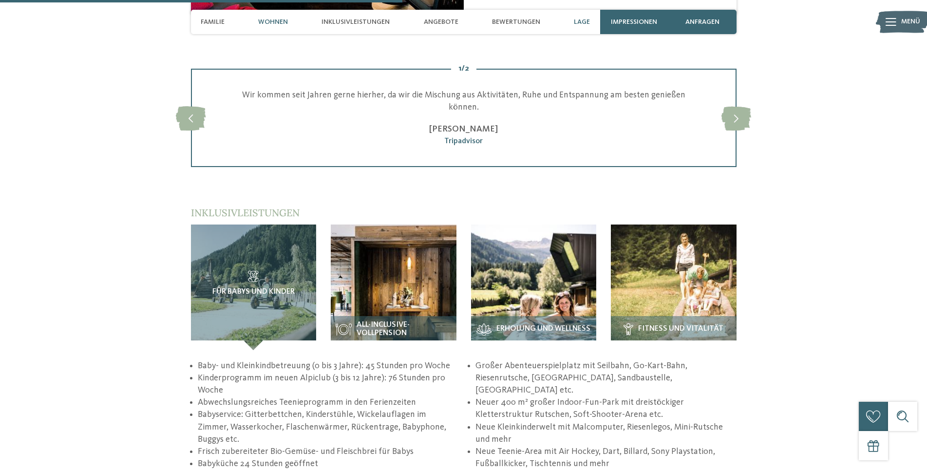
click at [580, 22] on span "Lage" at bounding box center [582, 22] width 16 height 8
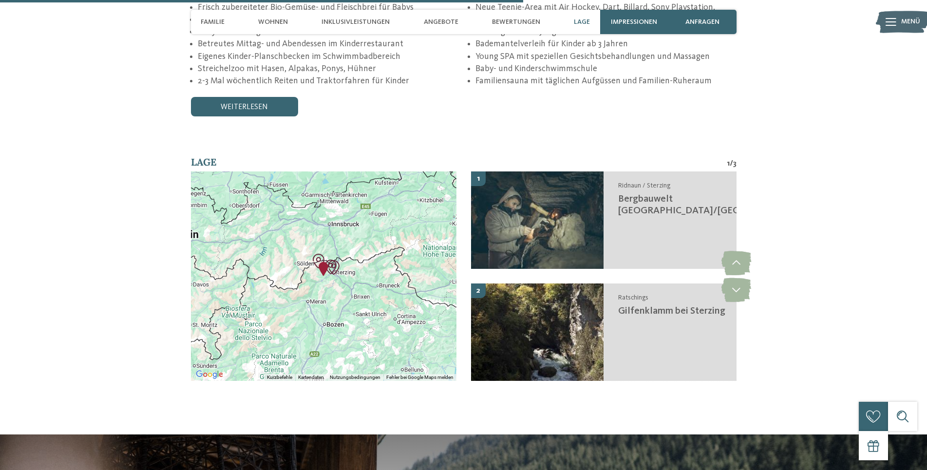
scroll to position [2102, 0]
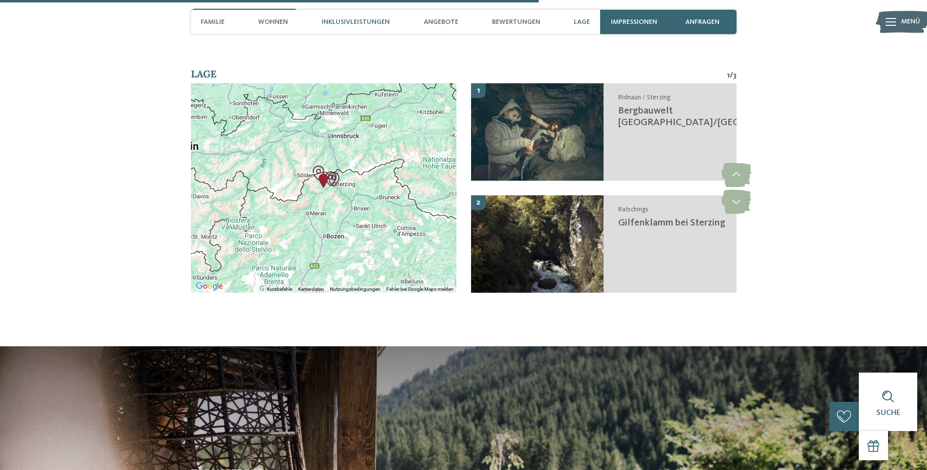
click at [331, 22] on span "Inklusivleistungen" at bounding box center [356, 22] width 68 height 8
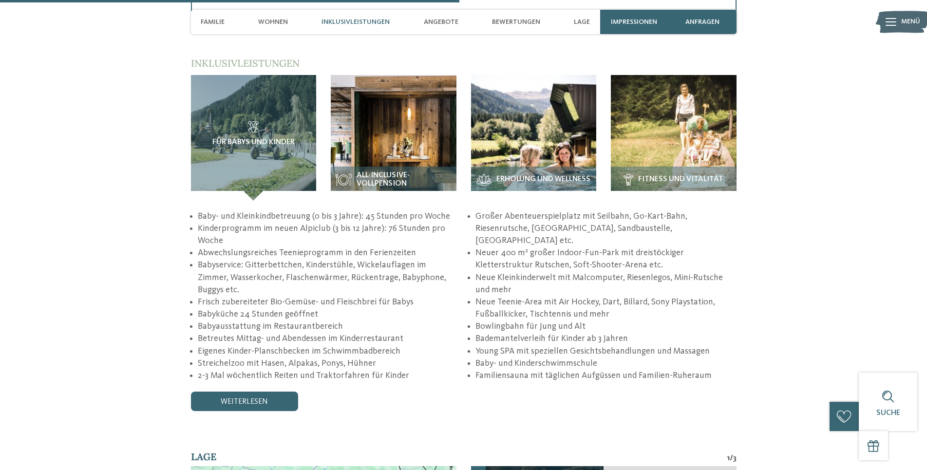
scroll to position [1713, 0]
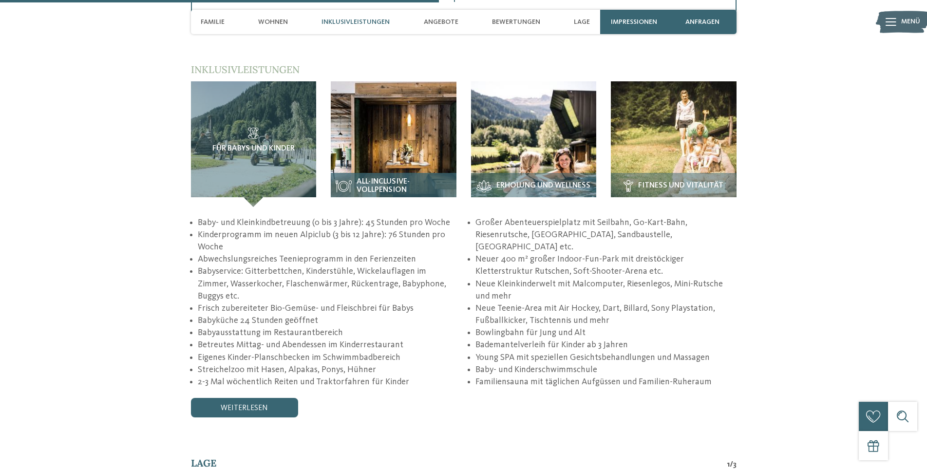
click at [392, 163] on img at bounding box center [394, 144] width 126 height 126
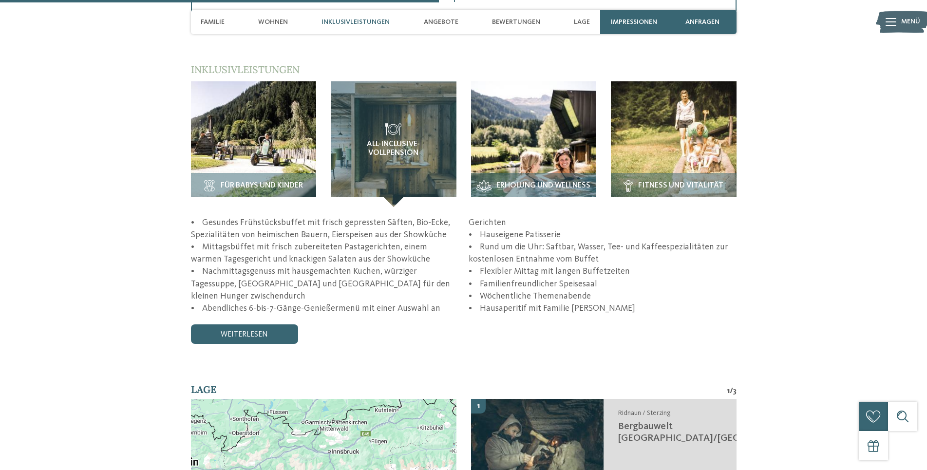
drag, startPoint x: 433, startPoint y: 289, endPoint x: 447, endPoint y: 295, distance: 15.7
click at [447, 295] on p "• Gesundes Frühstücksbuffet mit frisch gepressten Säften, Bio-Ecke, Spezialität…" at bounding box center [464, 266] width 546 height 98
click at [465, 297] on div "• Gesundes Frühstücksbuffet mit frisch gepressten Säften, Bio-Ecke, Spezialität…" at bounding box center [464, 266] width 546 height 98
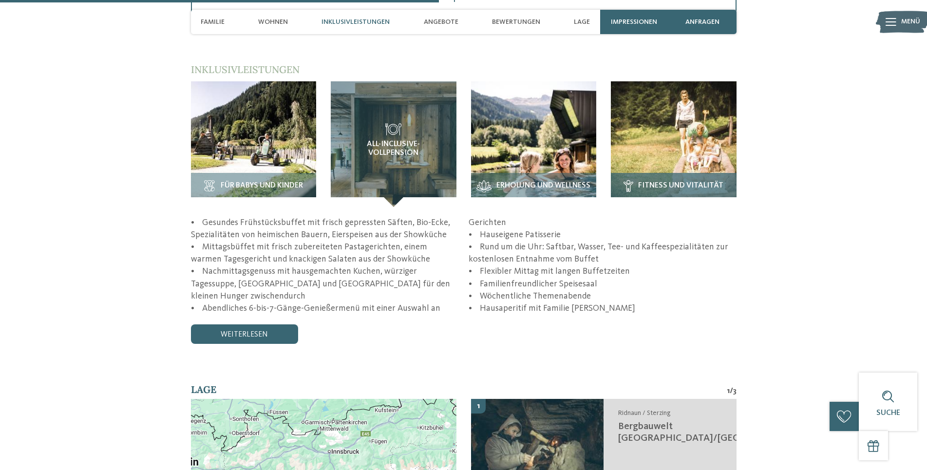
click at [676, 163] on img at bounding box center [674, 144] width 126 height 126
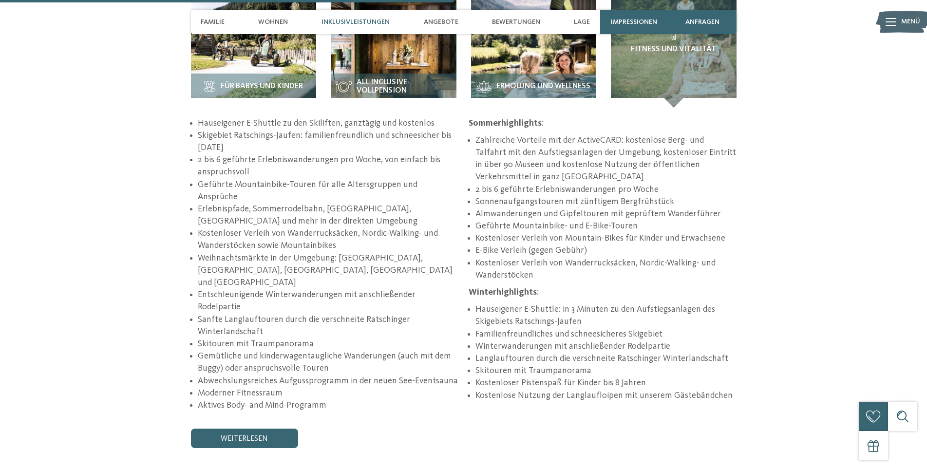
scroll to position [1862, 0]
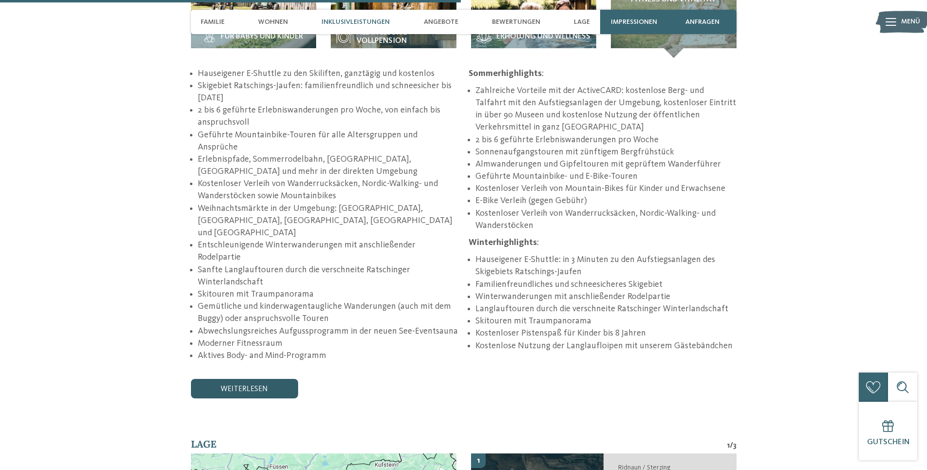
click at [240, 379] on link "weiterlesen" at bounding box center [244, 388] width 107 height 19
